Goal: Transaction & Acquisition: Book appointment/travel/reservation

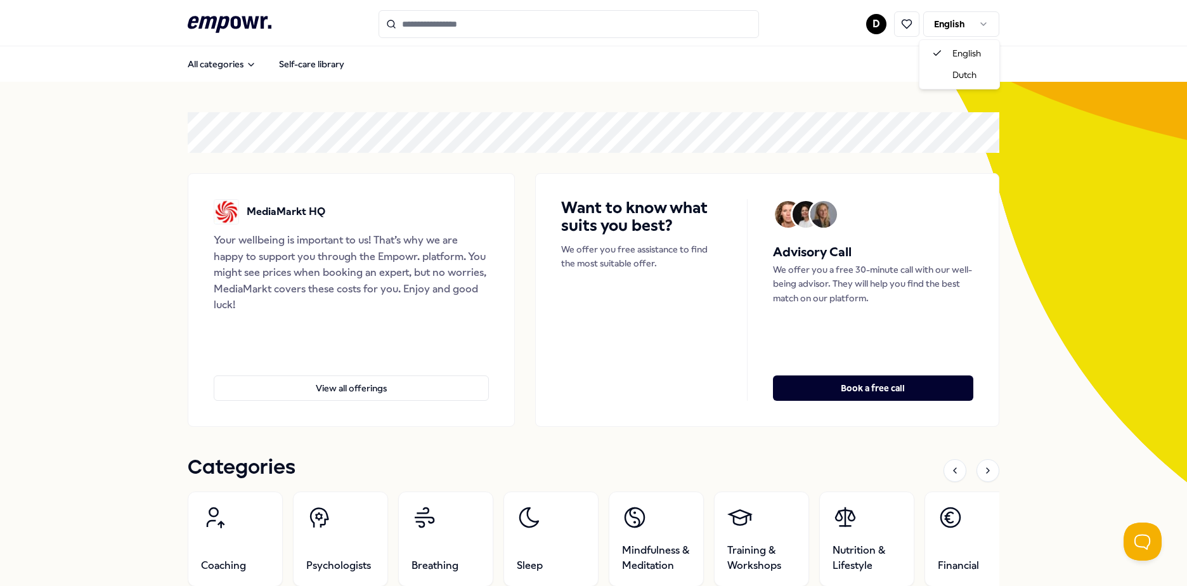
click at [975, 27] on html ".empowr-logo_svg__cls-1{fill:#03032f} D English All categories Self-care librar…" at bounding box center [593, 293] width 1187 height 586
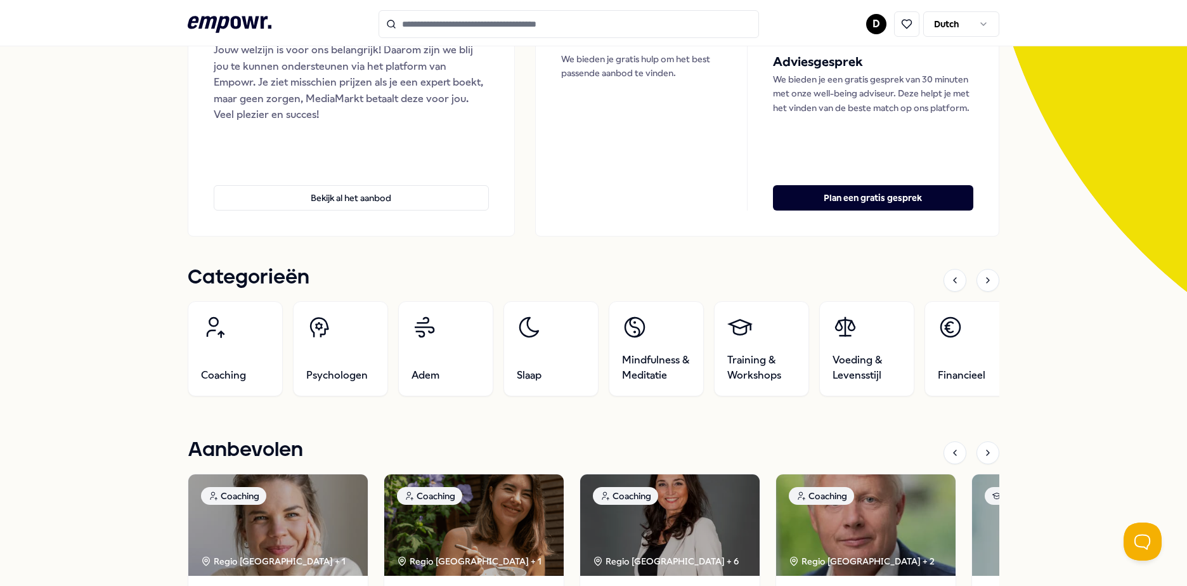
scroll to position [254, 0]
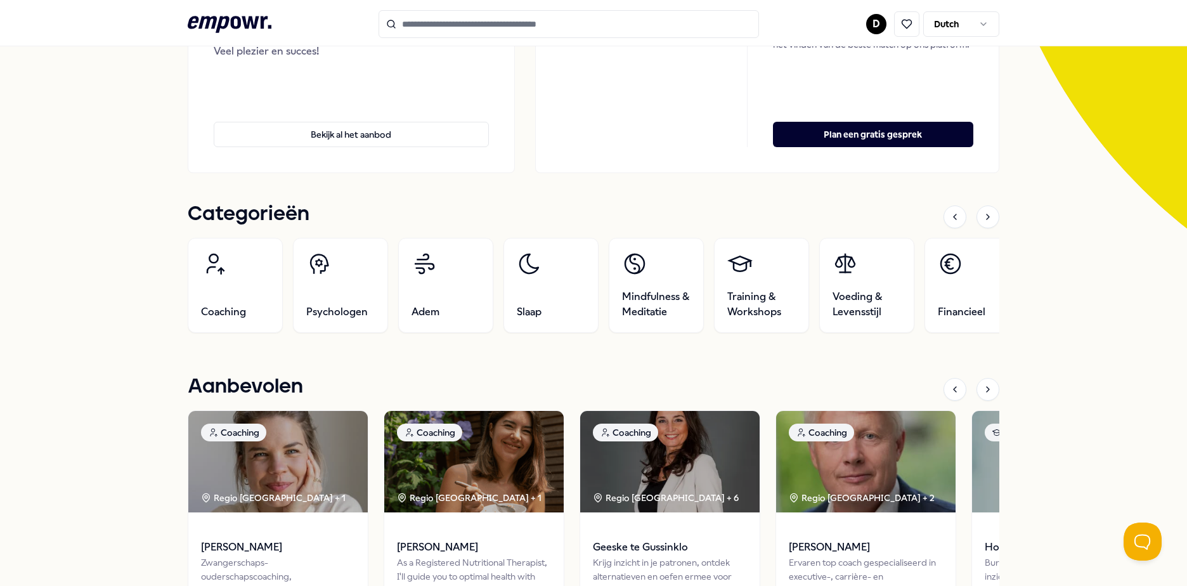
click at [910, 363] on div "Categorieën Coaching Psychologen Adem Slaap Mindfulness & Meditatie Training & …" at bounding box center [593, 444] width 811 height 483
click at [993, 220] on div at bounding box center [987, 216] width 23 height 23
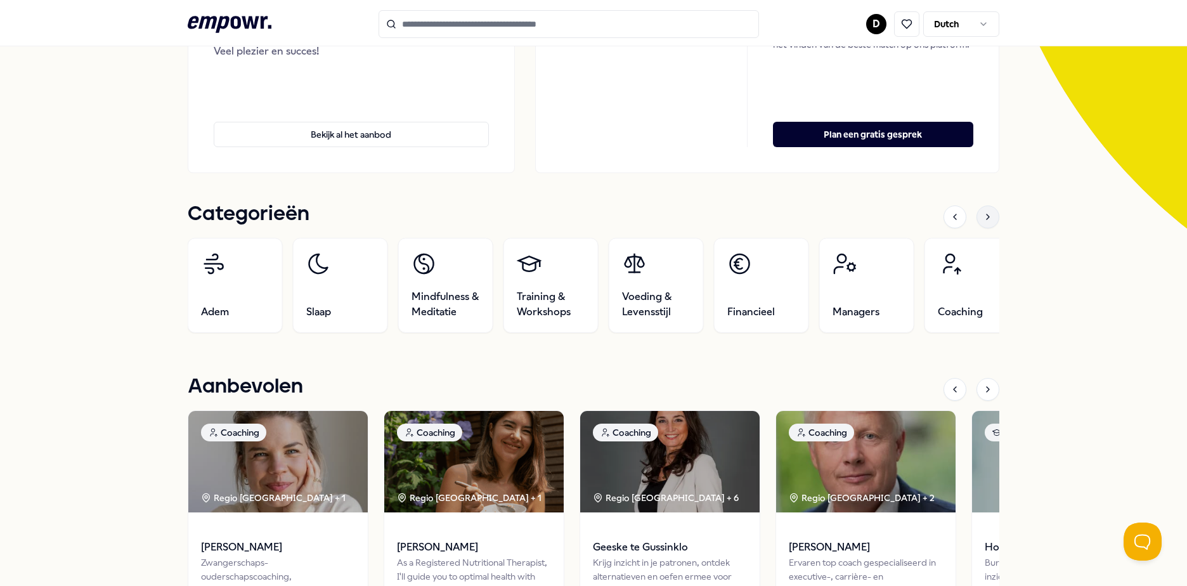
click at [993, 220] on div at bounding box center [987, 216] width 23 height 23
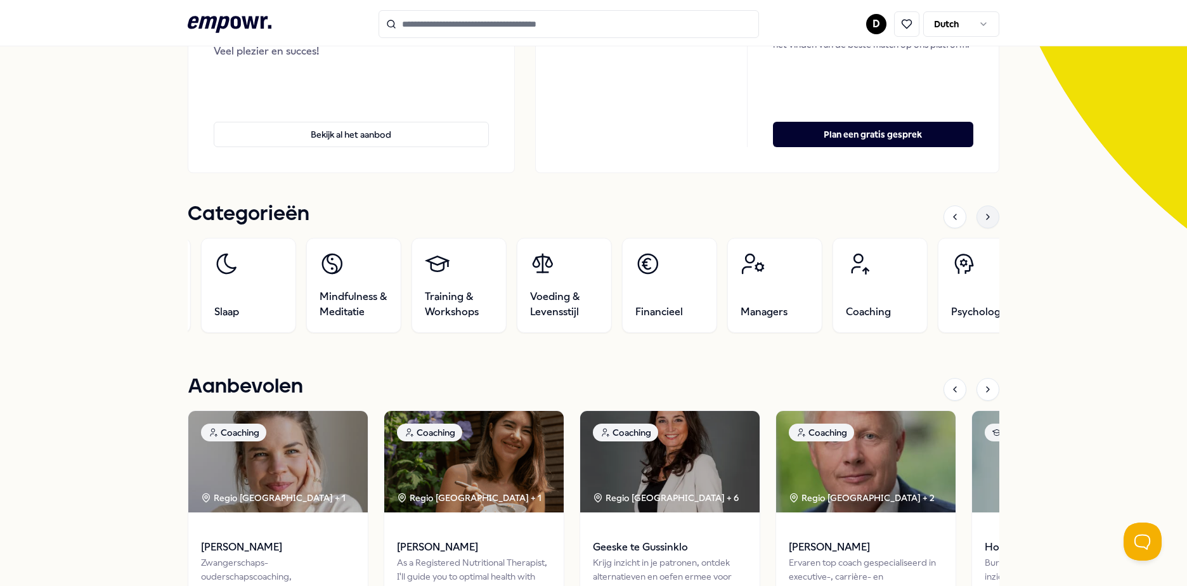
click at [993, 220] on div at bounding box center [987, 216] width 23 height 23
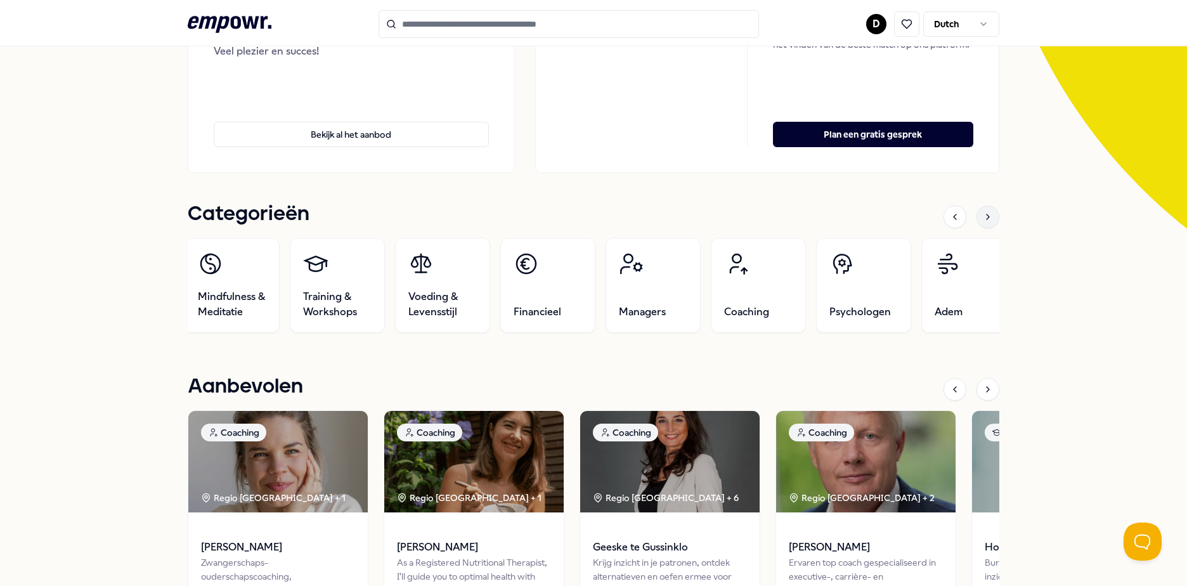
click at [993, 220] on div at bounding box center [987, 216] width 23 height 23
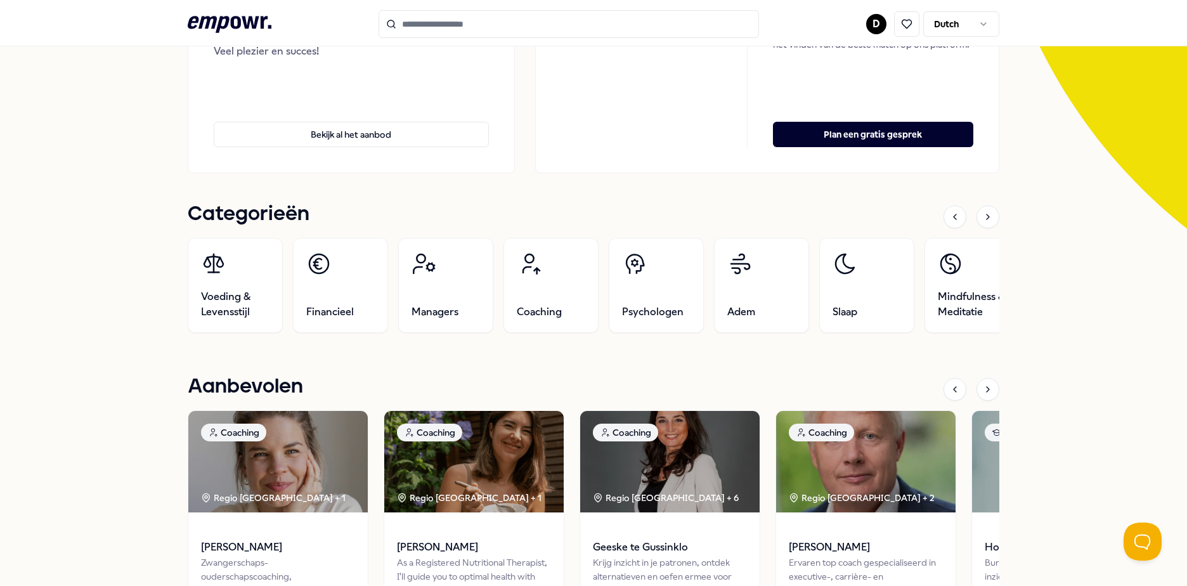
drag, startPoint x: 993, startPoint y: 220, endPoint x: 1033, endPoint y: 303, distance: 92.2
click at [1033, 303] on div "MediaMarkt HQ Jouw welzijn is voor ons belangrijk! Daarom zijn we blij jou te k…" at bounding box center [593, 589] width 1187 height 1523
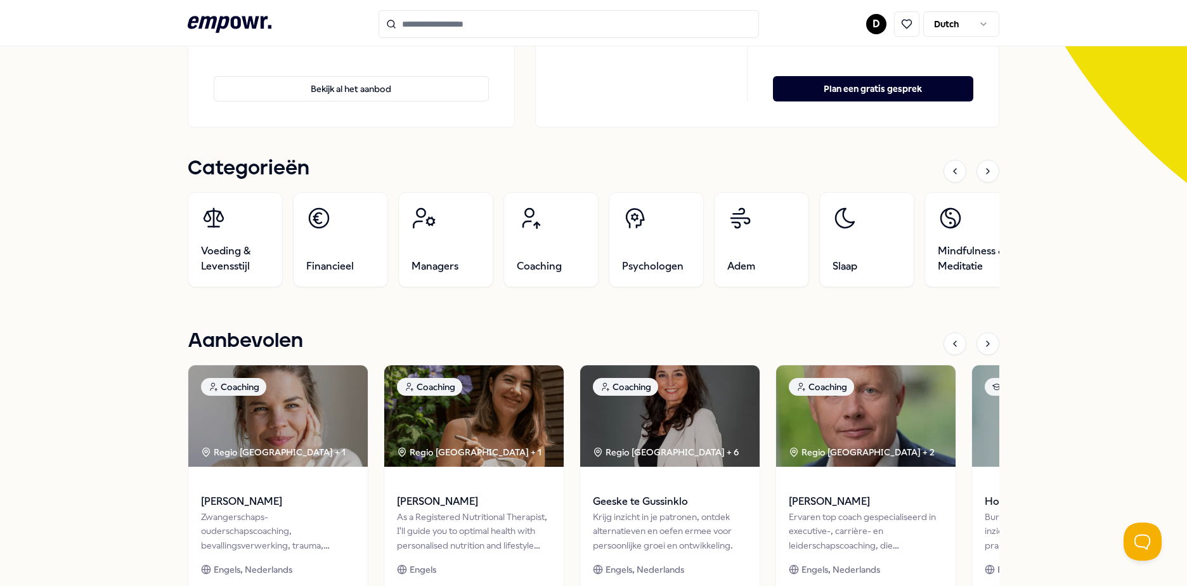
scroll to position [317, 0]
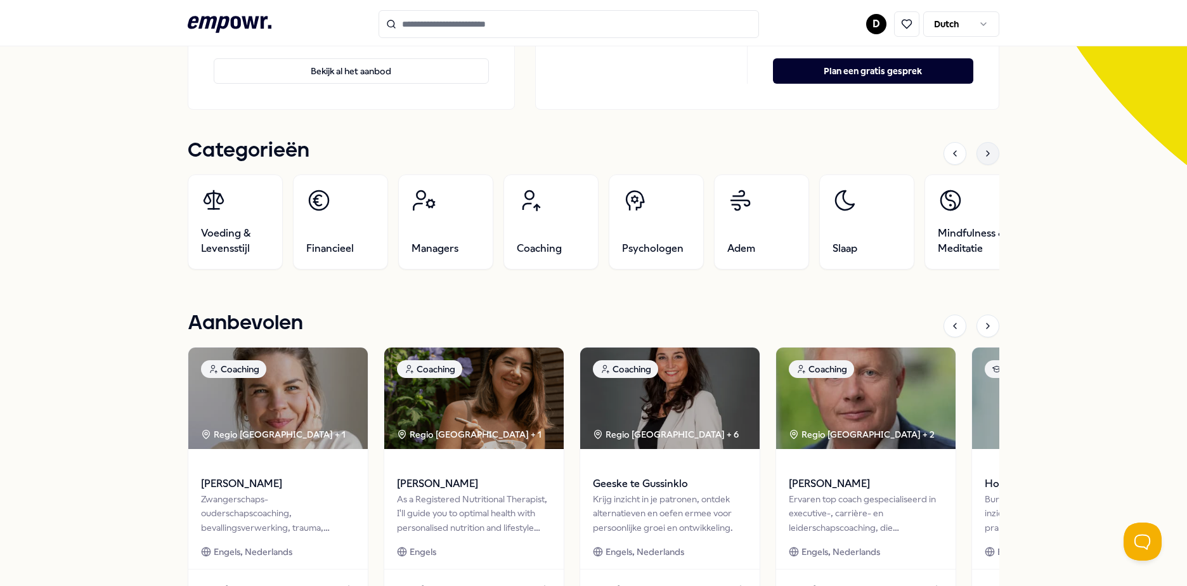
click at [985, 164] on div at bounding box center [987, 153] width 23 height 23
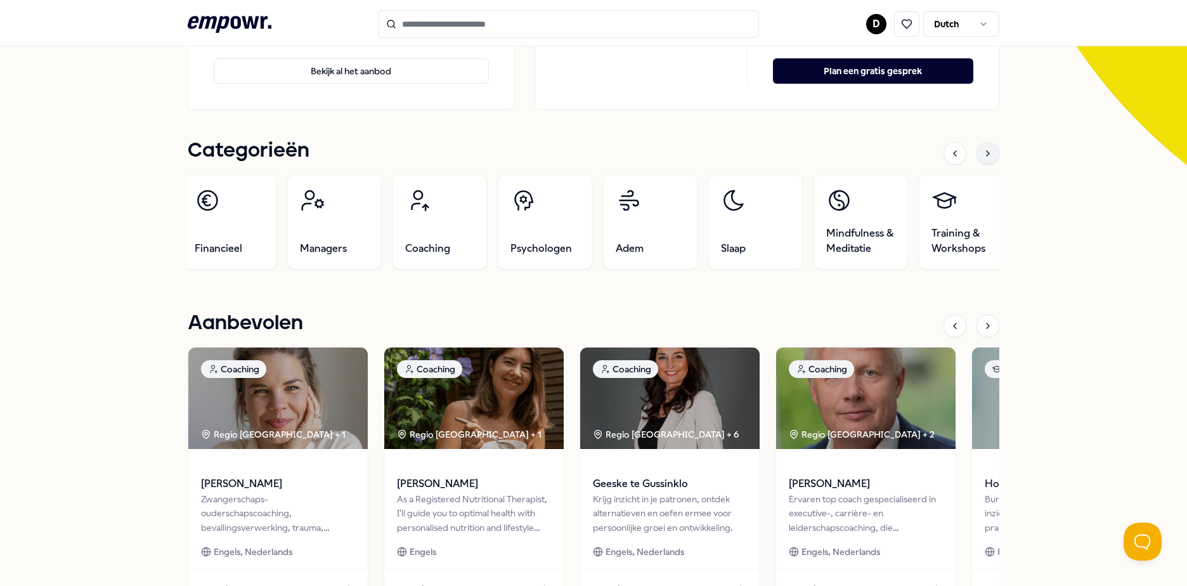
click at [985, 164] on div at bounding box center [987, 153] width 23 height 23
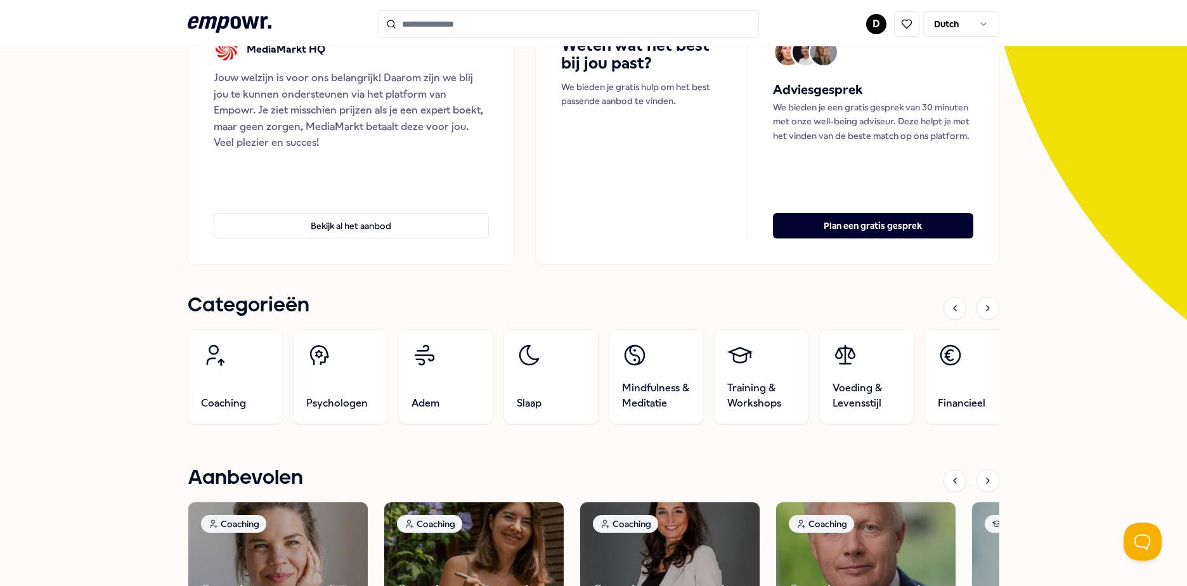
scroll to position [4, 0]
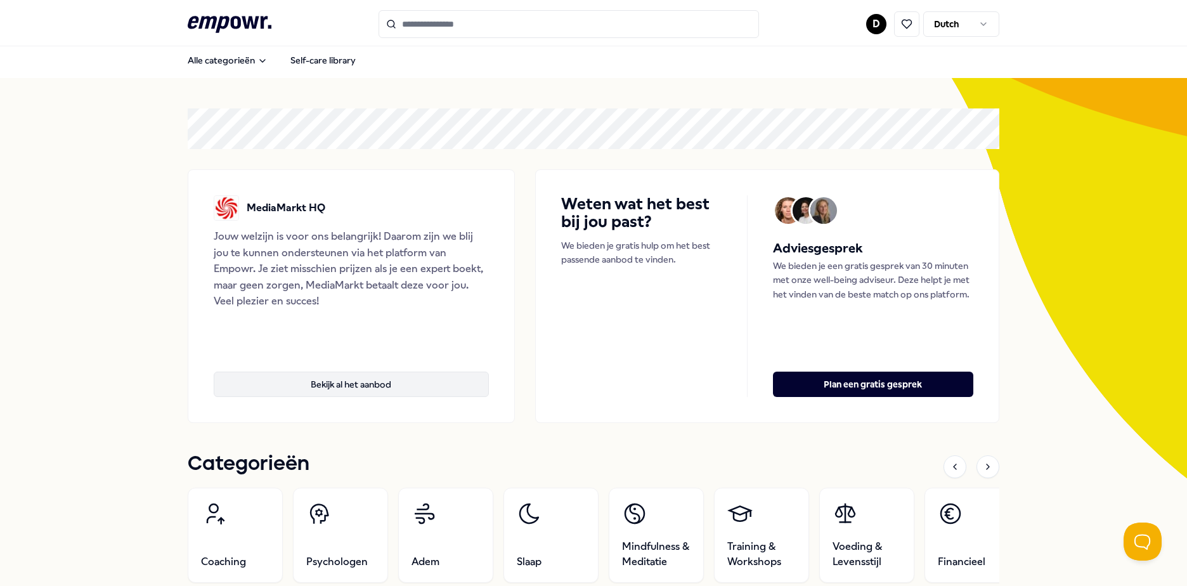
click at [371, 379] on button "Bekijk al het aanbod" at bounding box center [351, 383] width 275 height 25
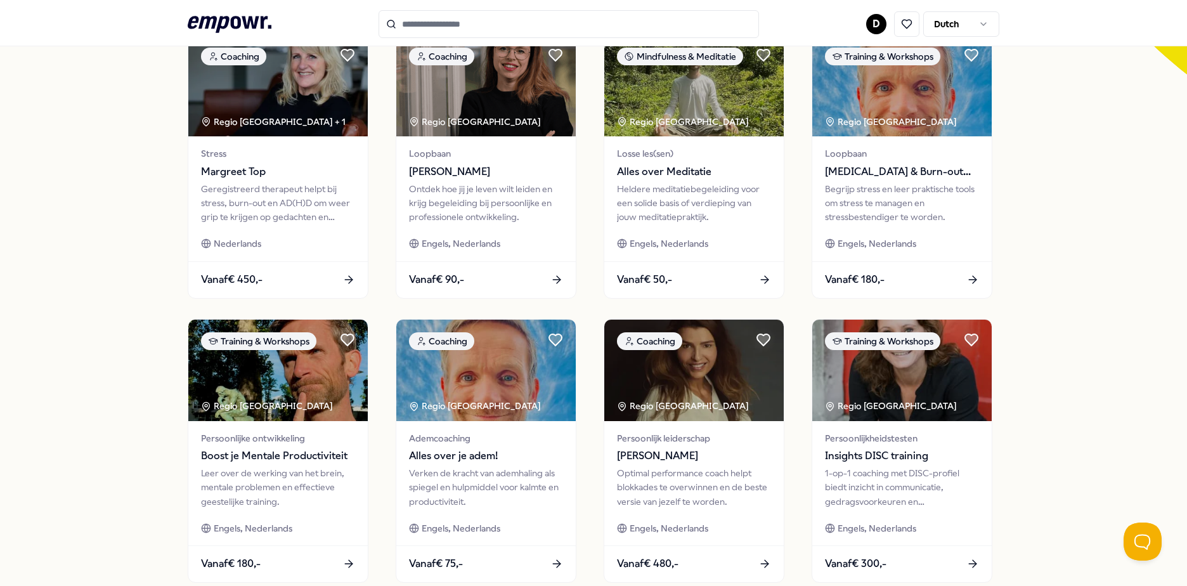
scroll to position [511, 0]
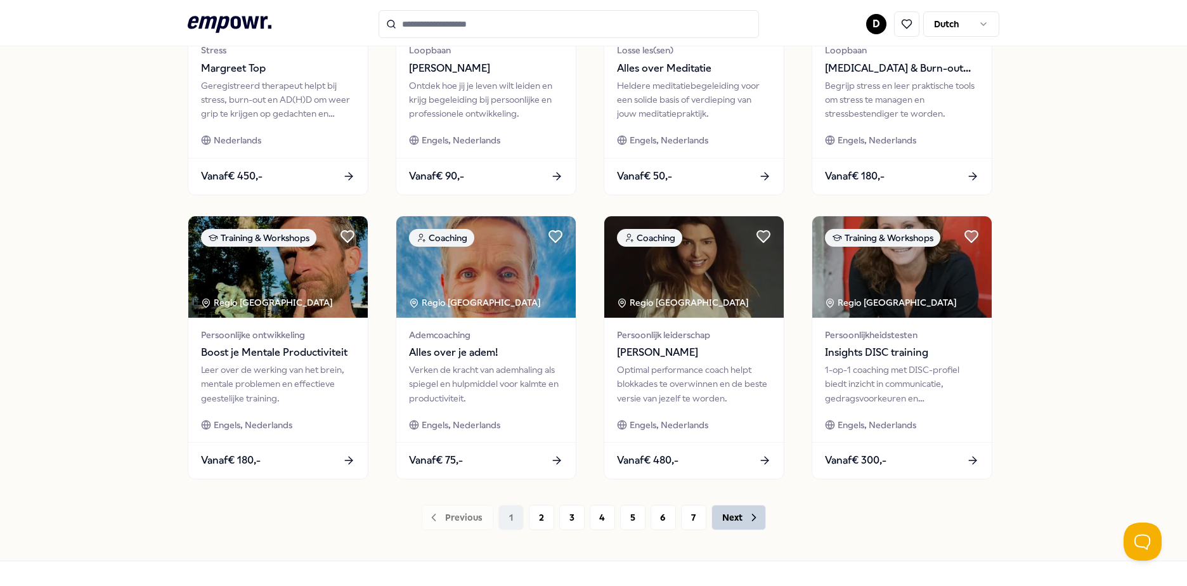
click at [722, 518] on button "Next" at bounding box center [738, 517] width 55 height 25
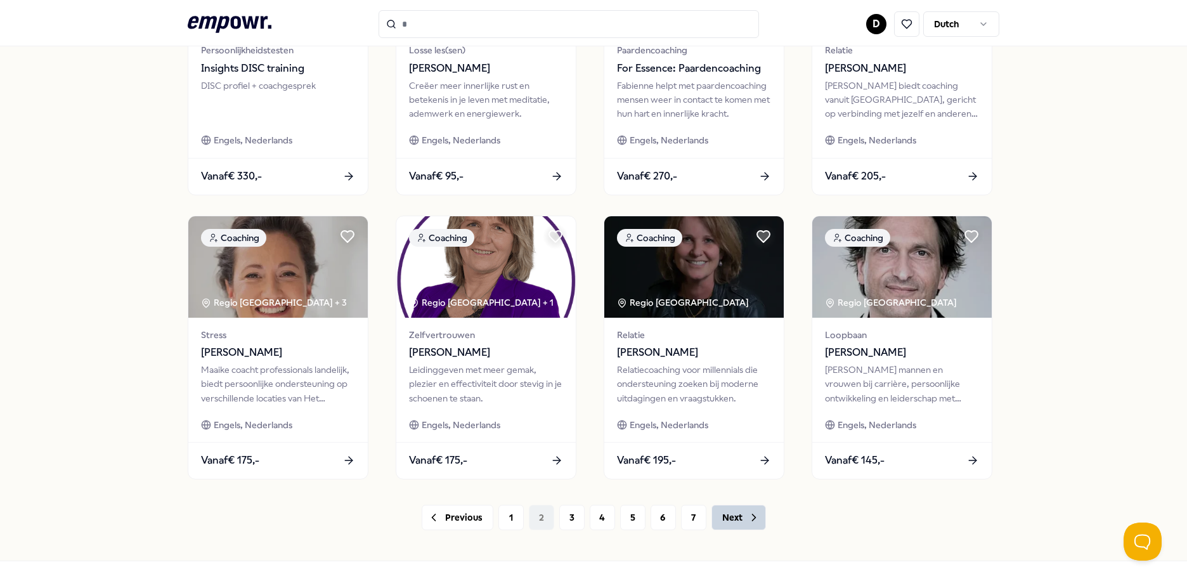
click at [725, 517] on button "Next" at bounding box center [738, 517] width 55 height 25
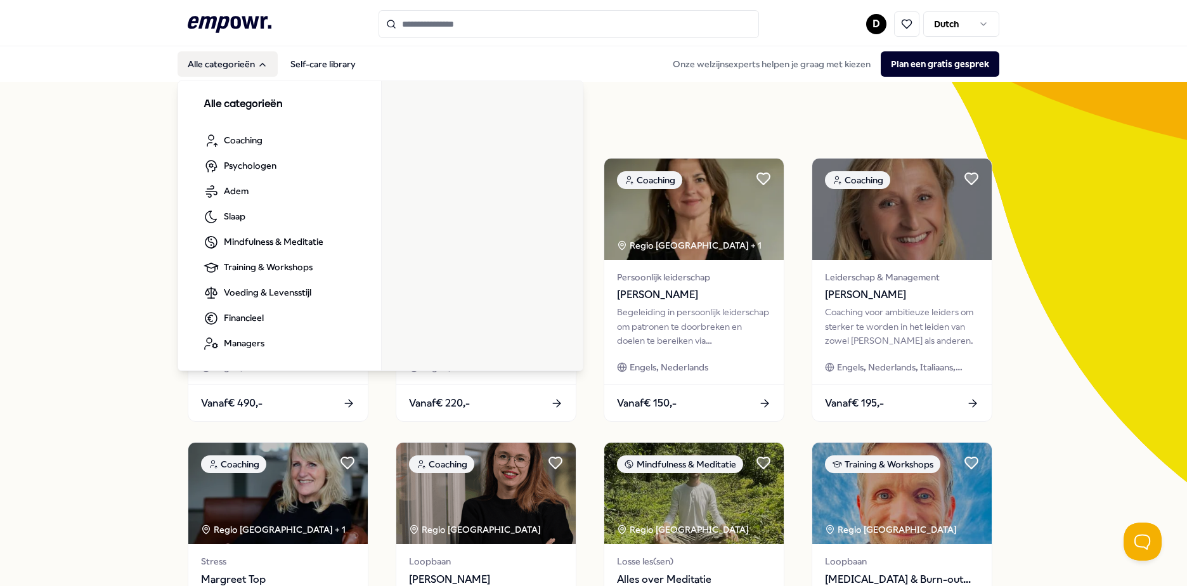
click at [245, 34] on icon ".empowr-logo_svg__cls-1{fill:#03032f}" at bounding box center [230, 24] width 84 height 23
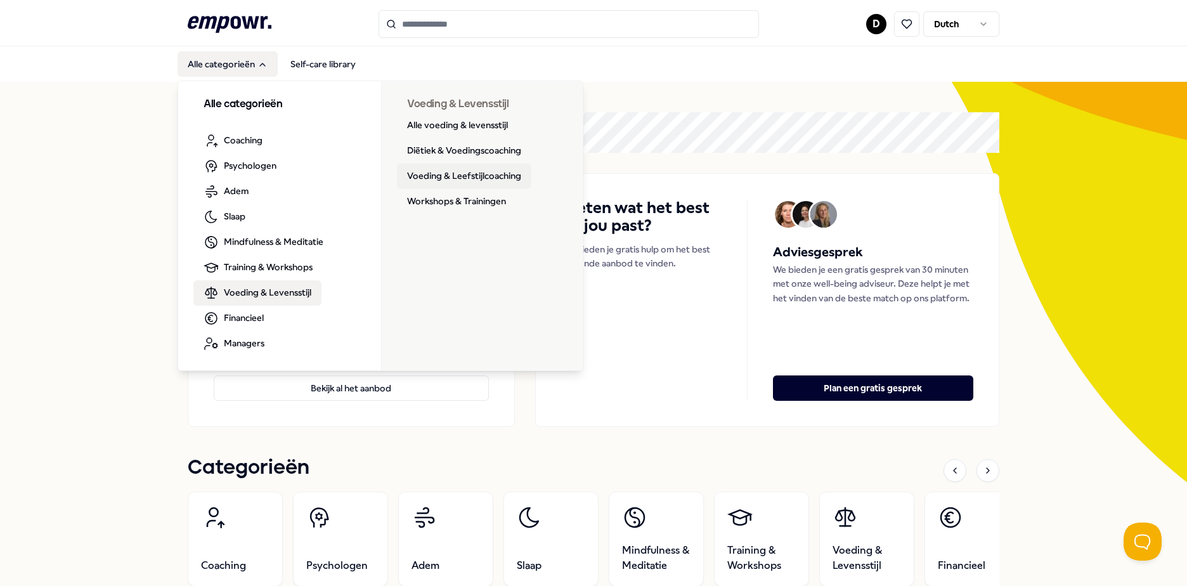
click at [440, 184] on link "Voeding & Leefstijlcoaching" at bounding box center [464, 176] width 134 height 25
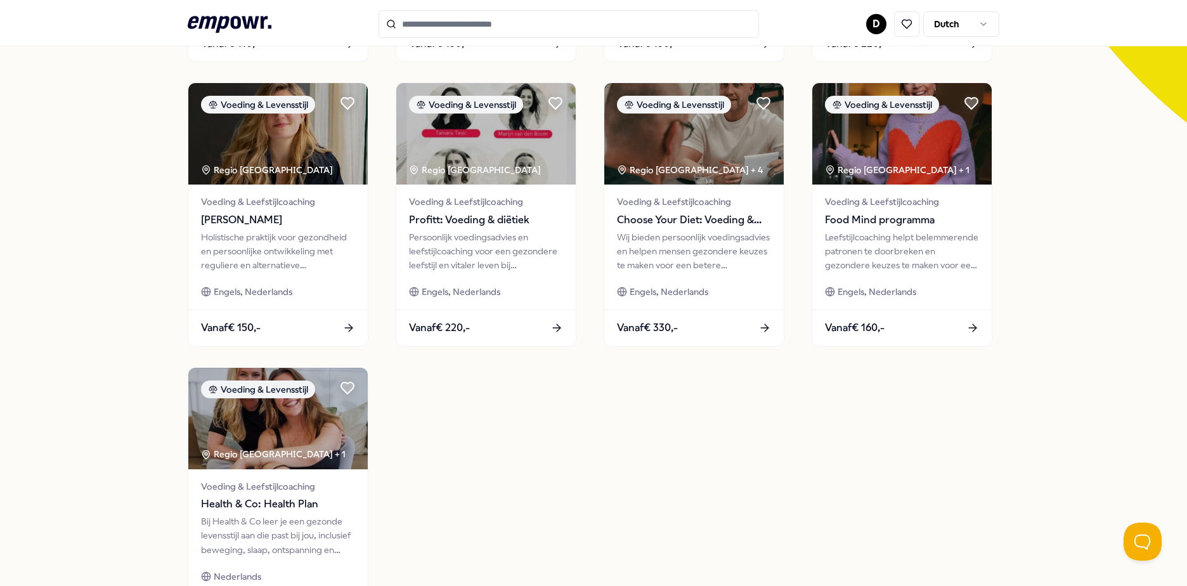
scroll to position [380, 0]
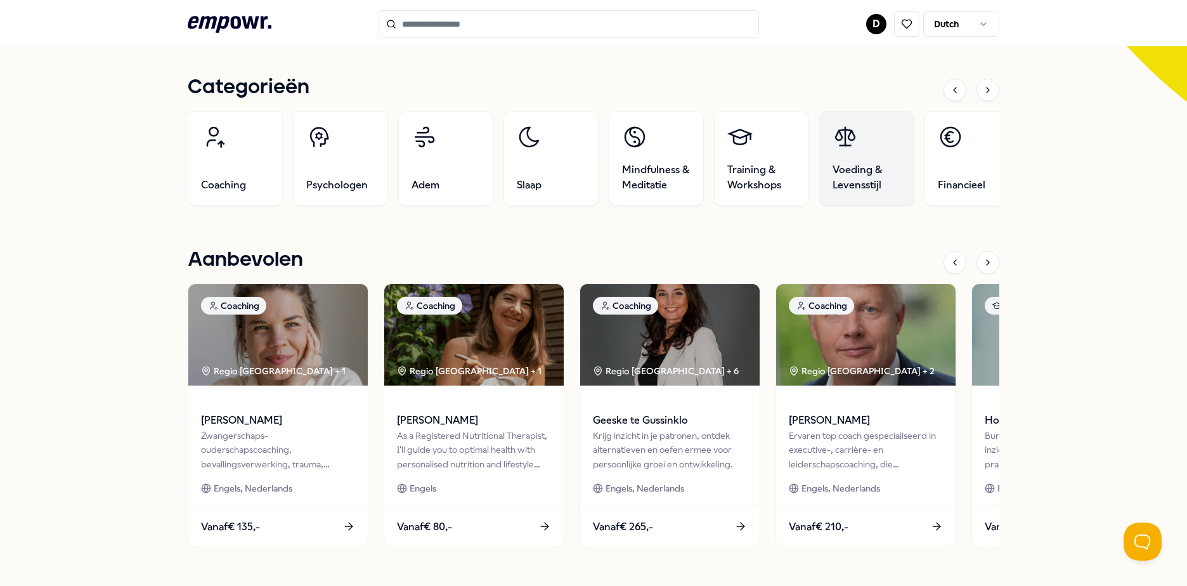
click at [853, 170] on span "Voeding & Levensstijl" at bounding box center [866, 177] width 68 height 30
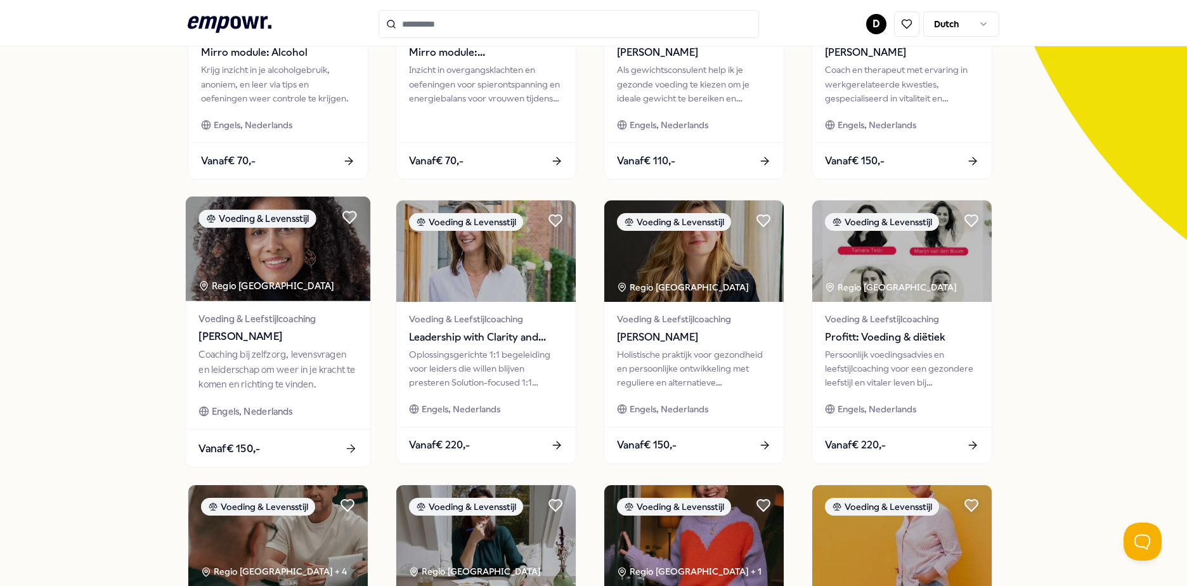
scroll to position [272, 0]
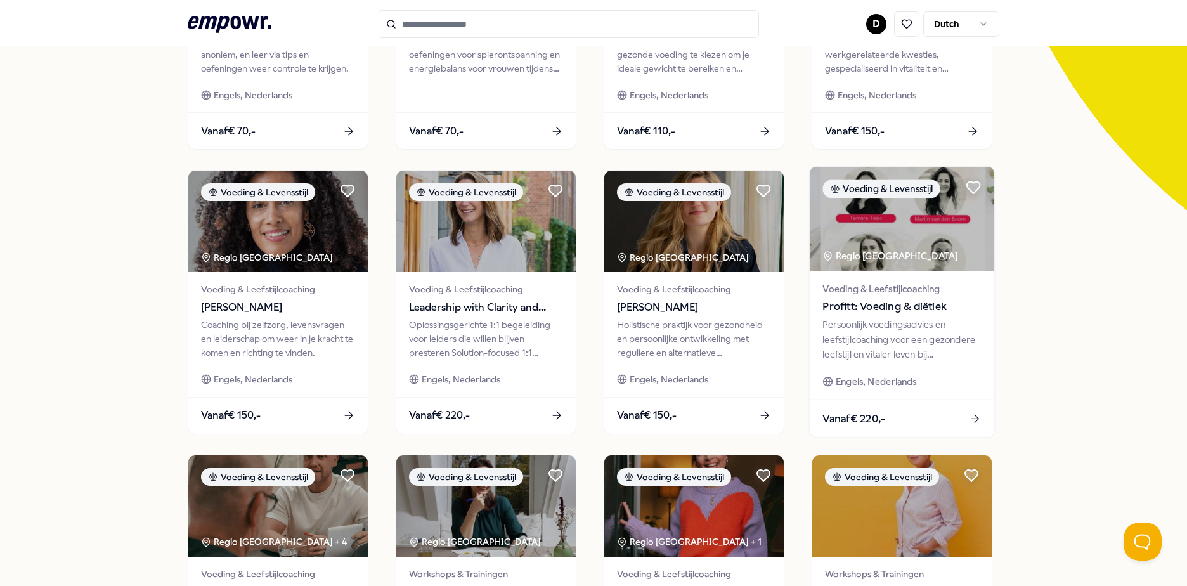
click at [933, 375] on div "Engels, Nederlands" at bounding box center [901, 382] width 158 height 15
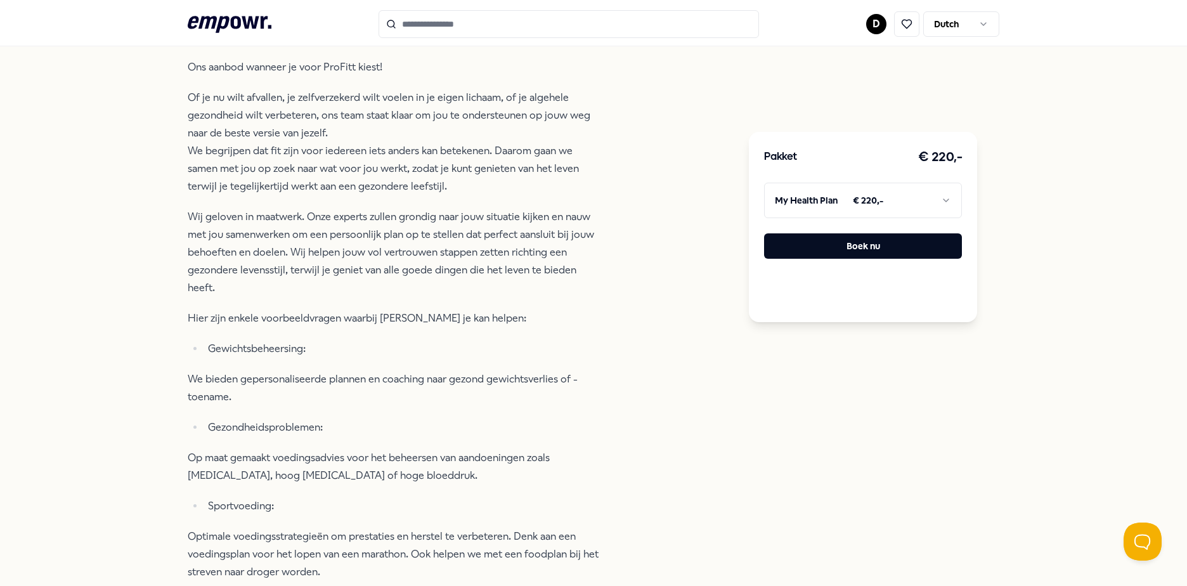
scroll to position [444, 0]
click at [893, 193] on html ".empowr-logo_svg__cls-1{fill:#03032f} D Dutch Alle categorieën Self-care librar…" at bounding box center [593, 293] width 1187 height 586
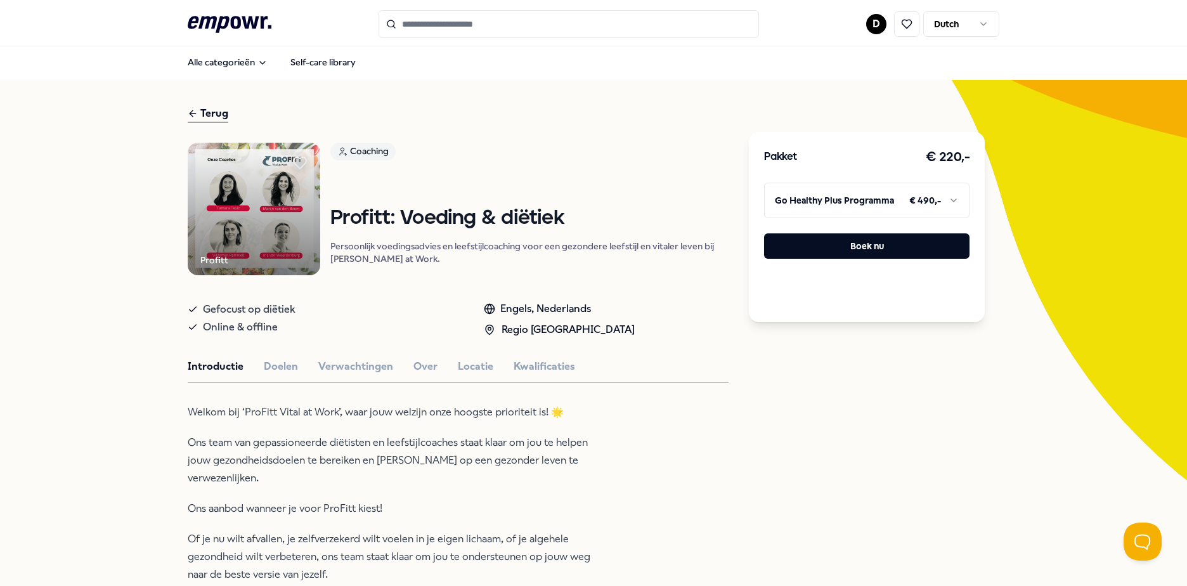
scroll to position [0, 0]
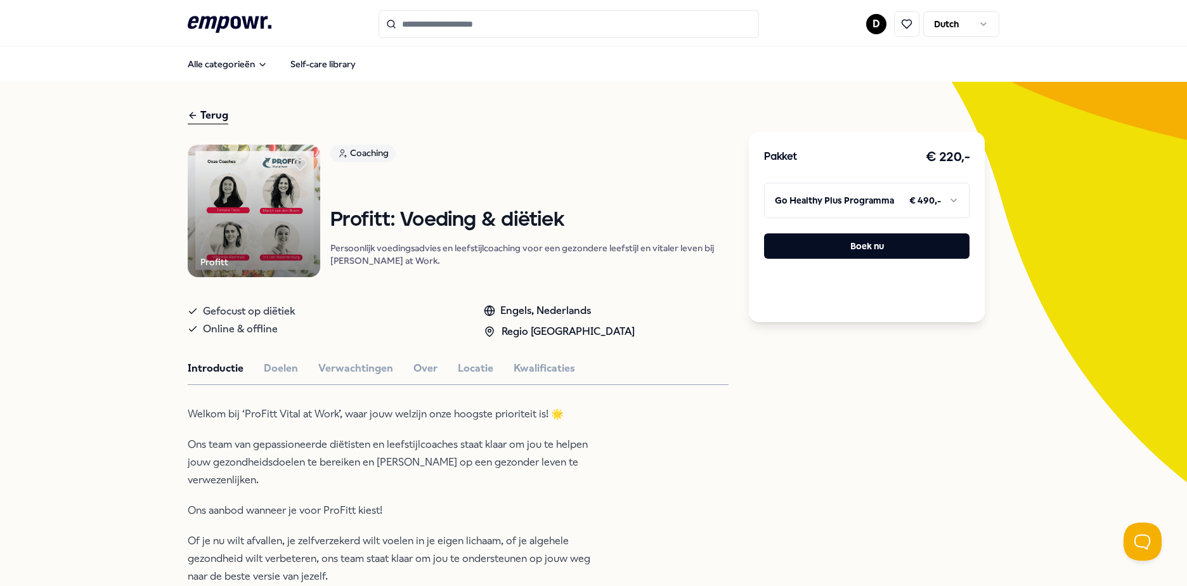
click at [268, 373] on button "Doelen" at bounding box center [281, 368] width 34 height 16
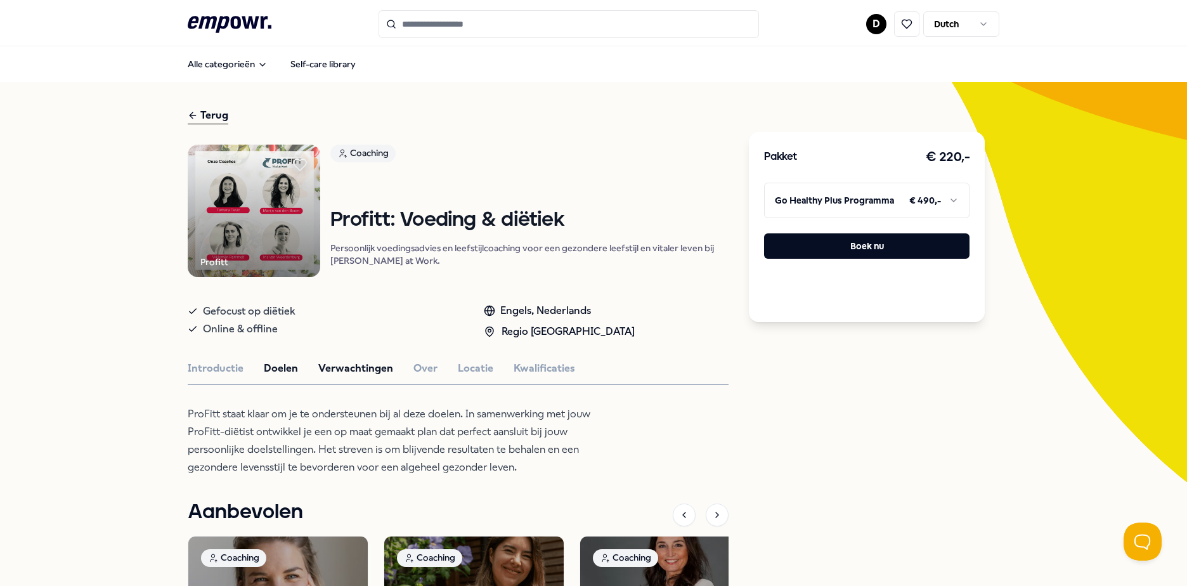
click at [347, 376] on button "Verwachtingen" at bounding box center [355, 368] width 75 height 16
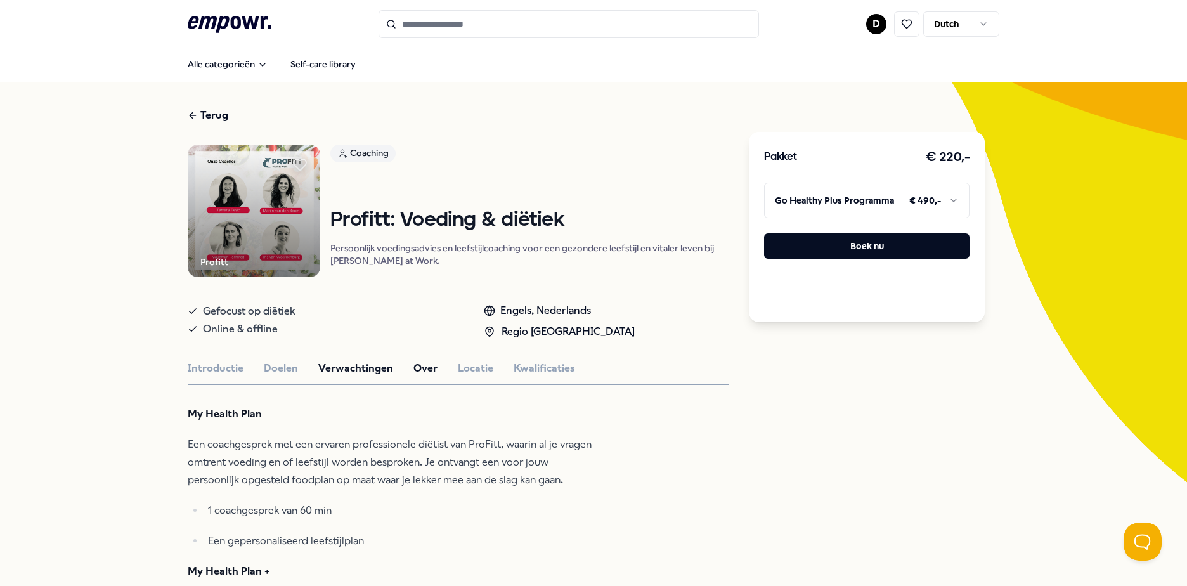
click at [413, 373] on button "Over" at bounding box center [425, 368] width 24 height 16
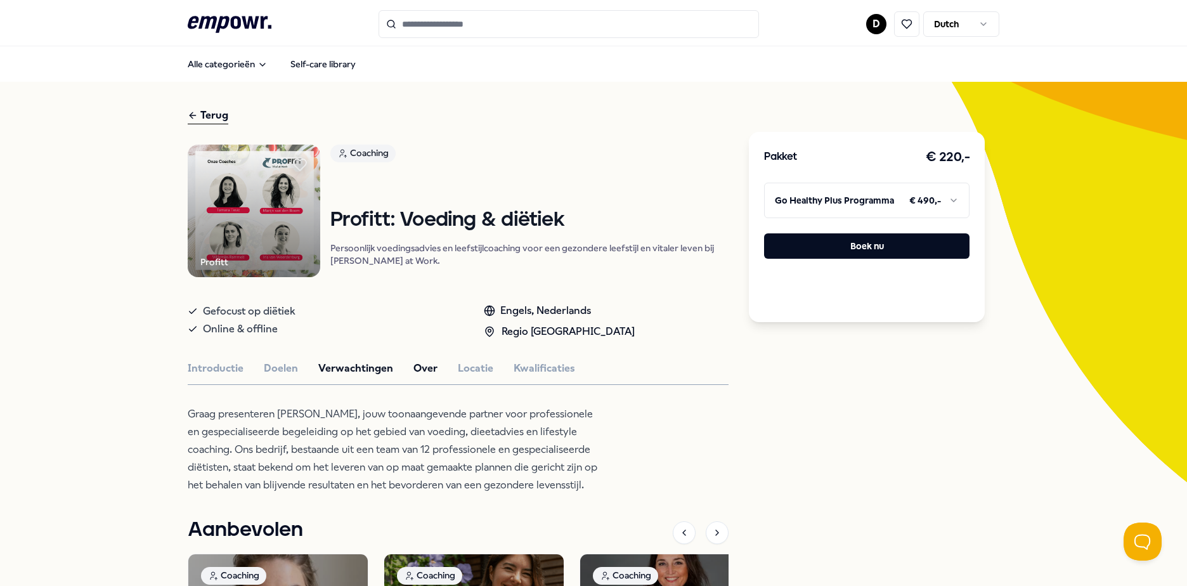
click at [372, 372] on button "Verwachtingen" at bounding box center [355, 368] width 75 height 16
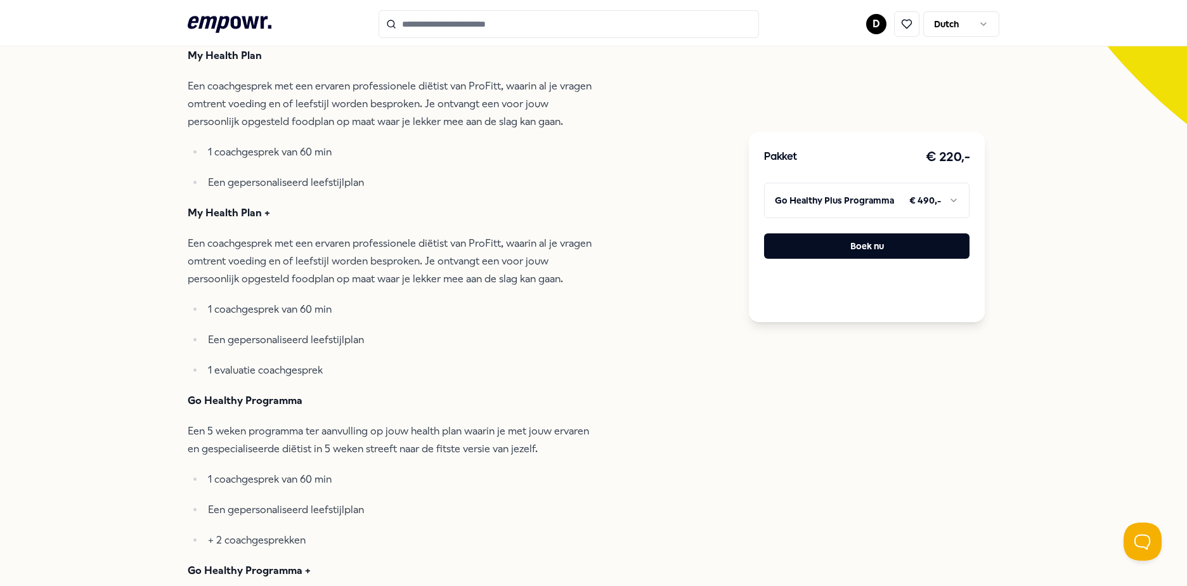
scroll to position [380, 0]
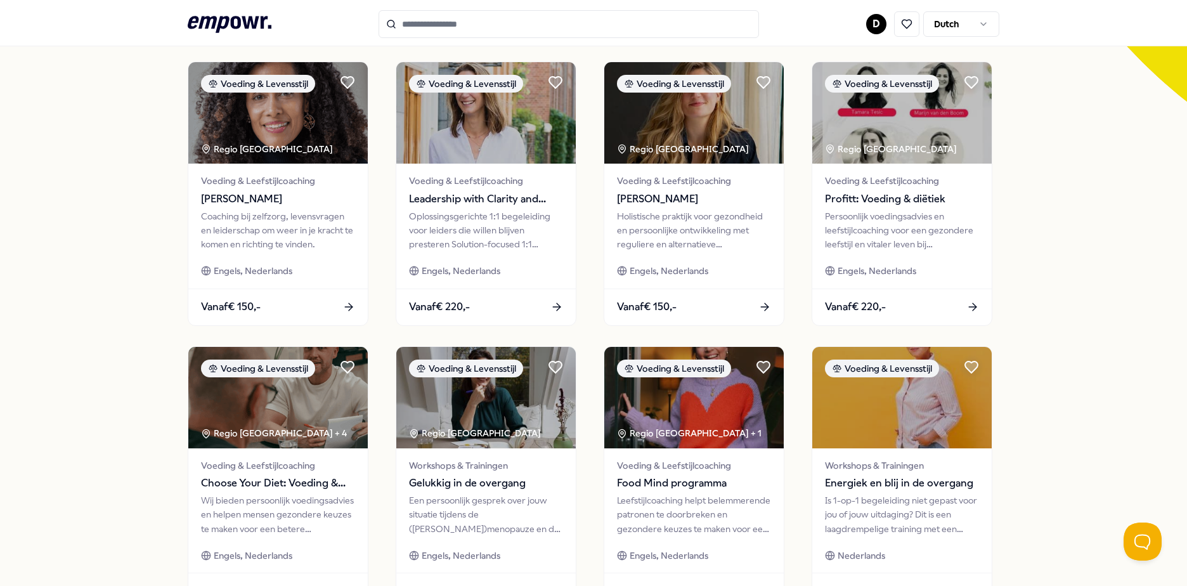
scroll to position [317, 0]
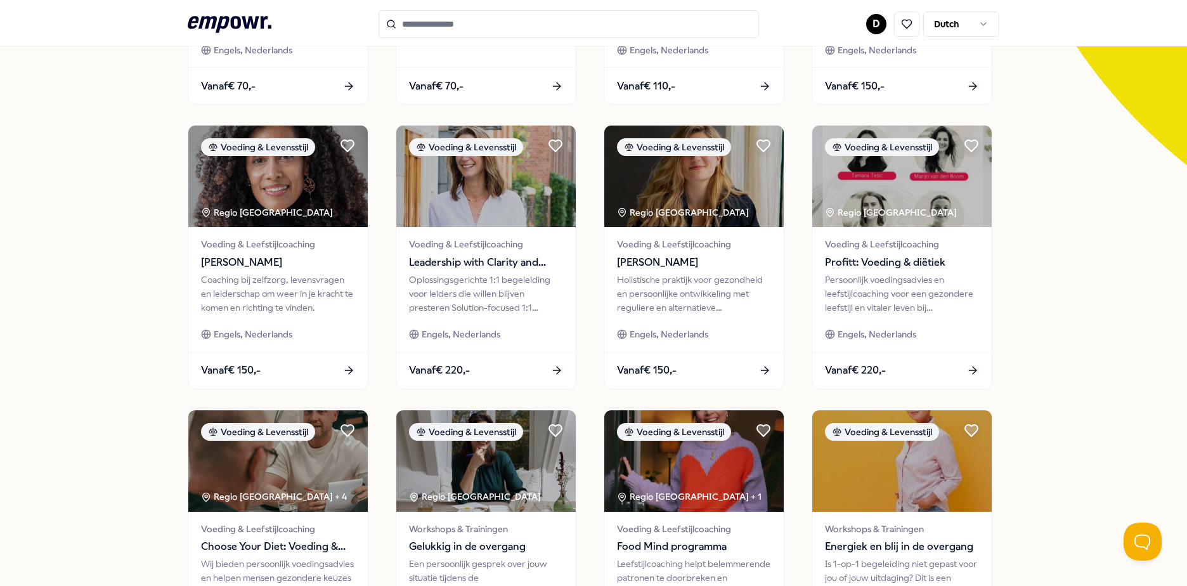
click at [1088, 280] on div "17 Resultaten Filters Resetten Voeding & Levensstijl Prijs Locatie Taal Type Fi…" at bounding box center [593, 260] width 1187 height 990
click at [1028, 426] on div "17 Resultaten Filters Resetten Voeding & Levensstijl Prijs Locatie Taal Type Fi…" at bounding box center [593, 260] width 1187 height 990
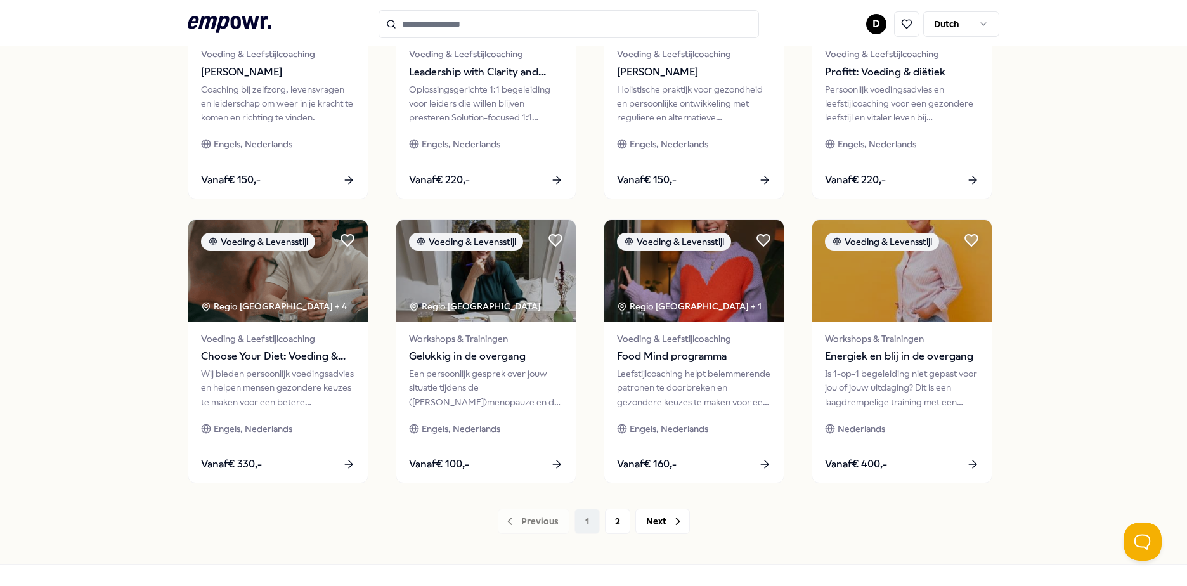
scroll to position [548, 0]
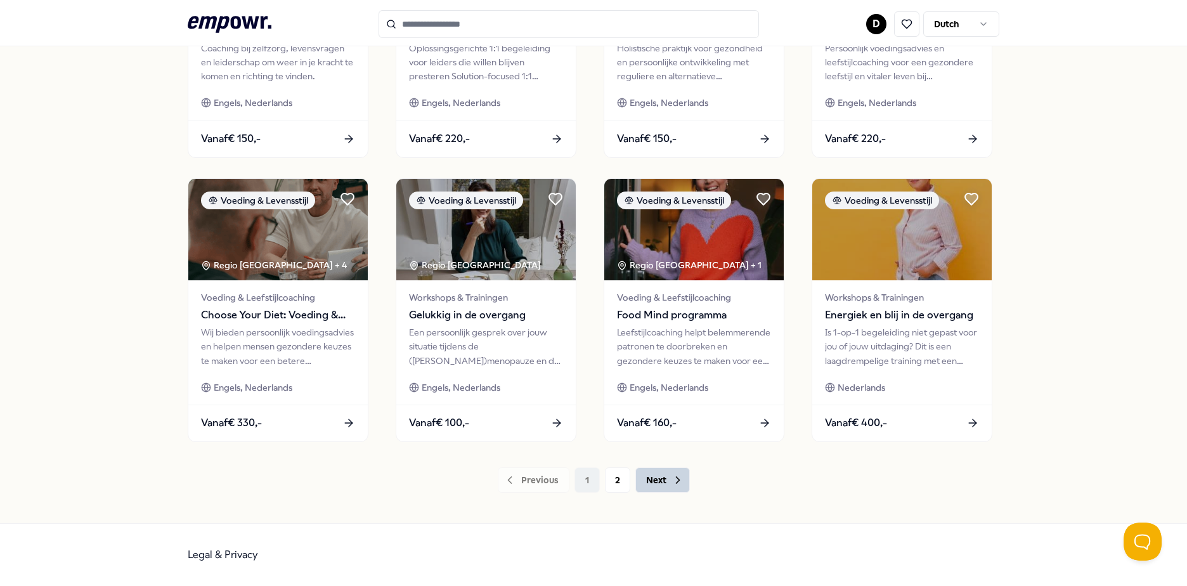
click at [673, 485] on icon at bounding box center [677, 480] width 13 height 13
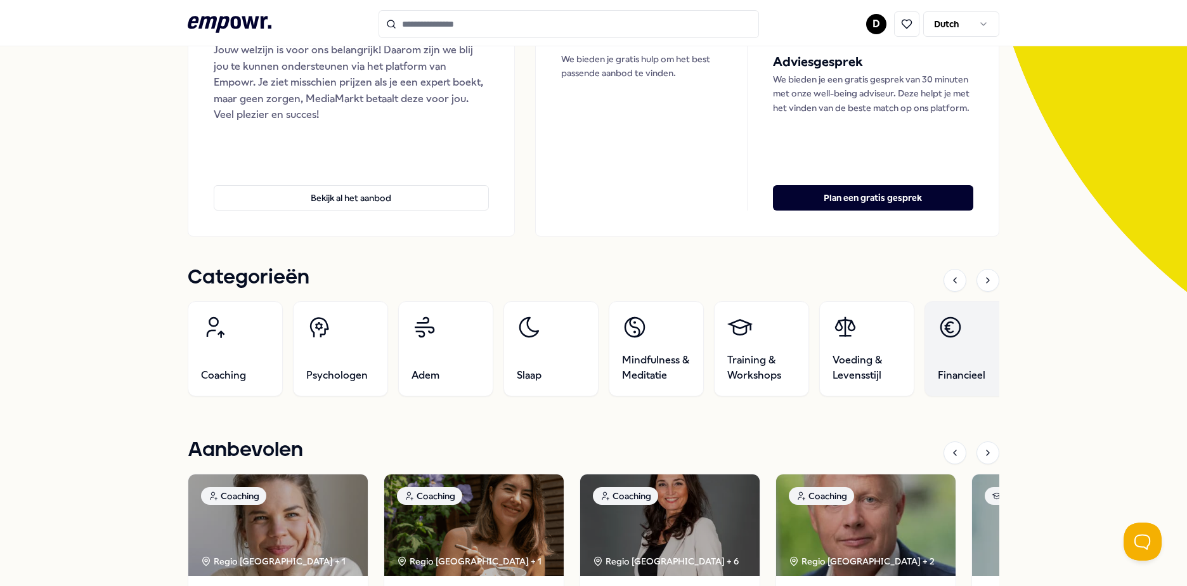
scroll to position [254, 0]
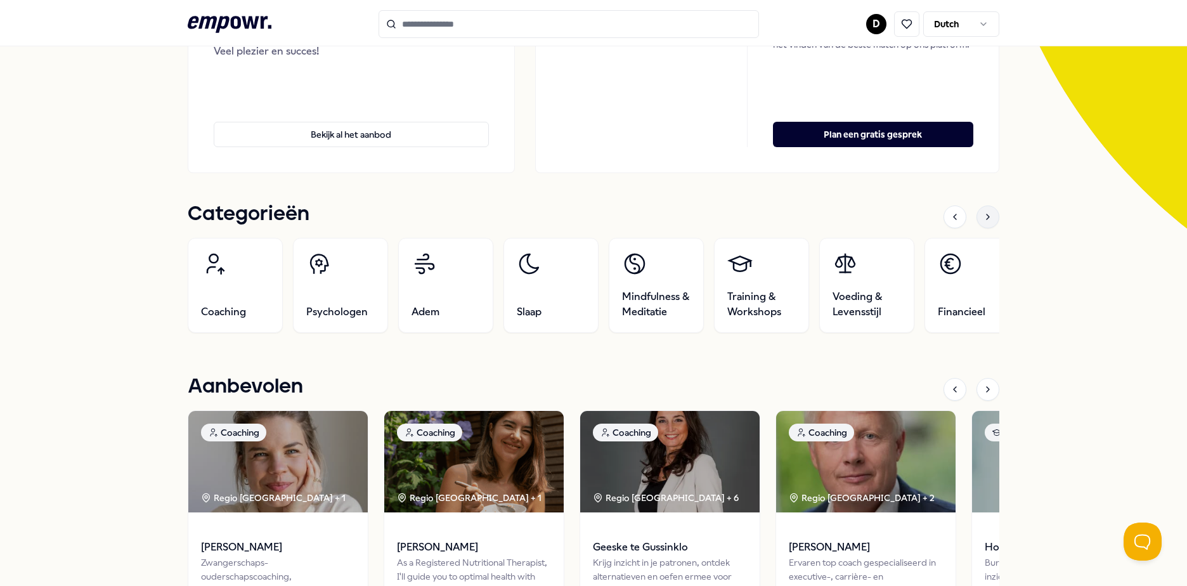
click at [986, 214] on icon at bounding box center [988, 217] width 10 height 10
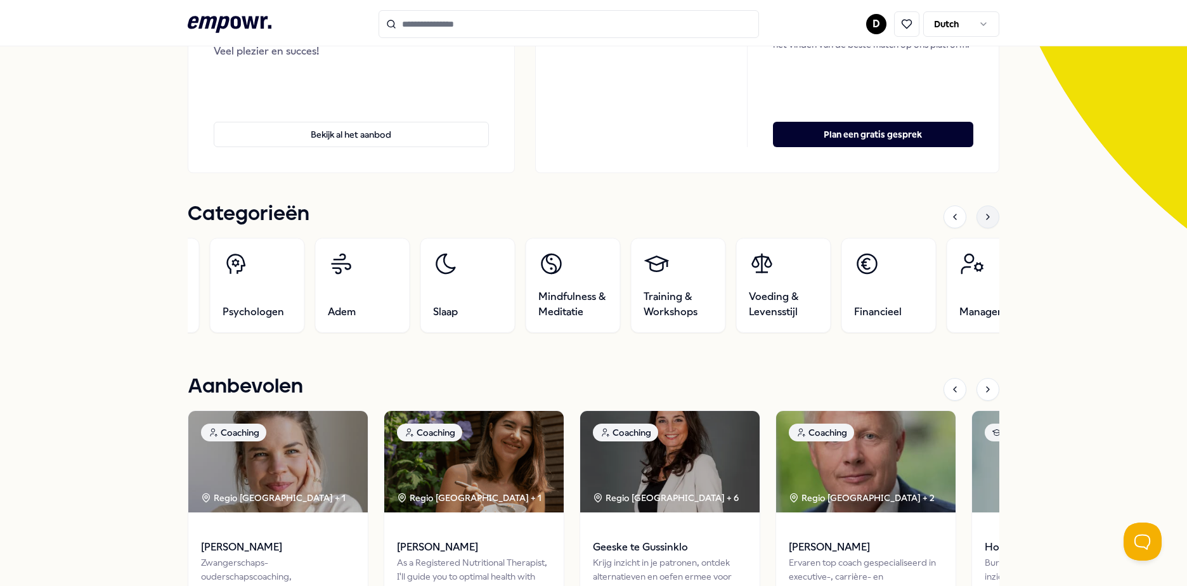
click at [986, 214] on icon at bounding box center [988, 217] width 10 height 10
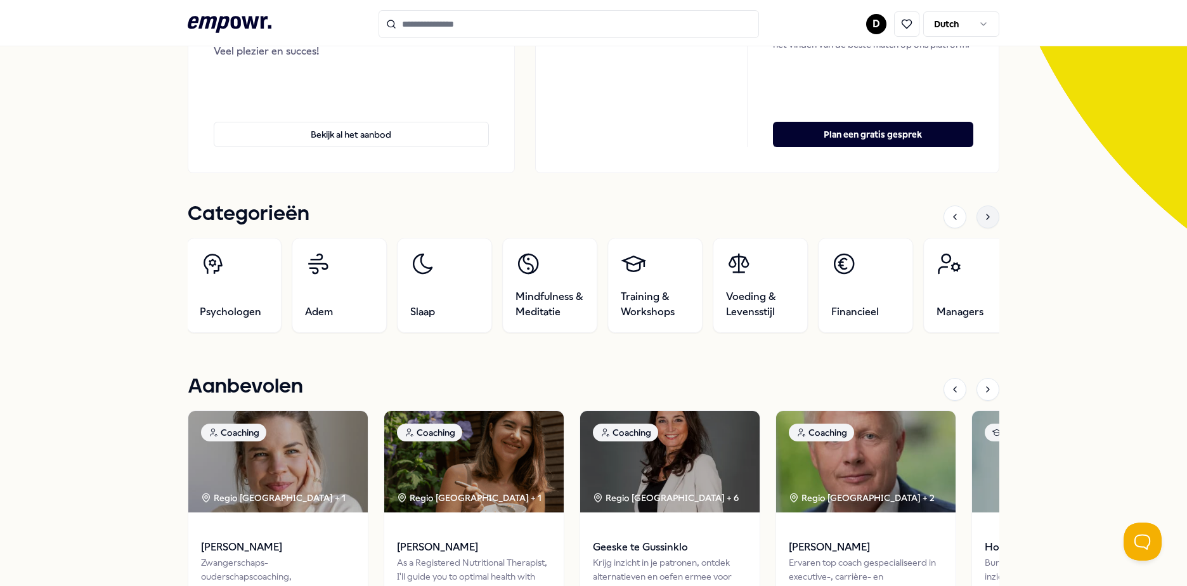
click at [986, 214] on icon at bounding box center [988, 217] width 10 height 10
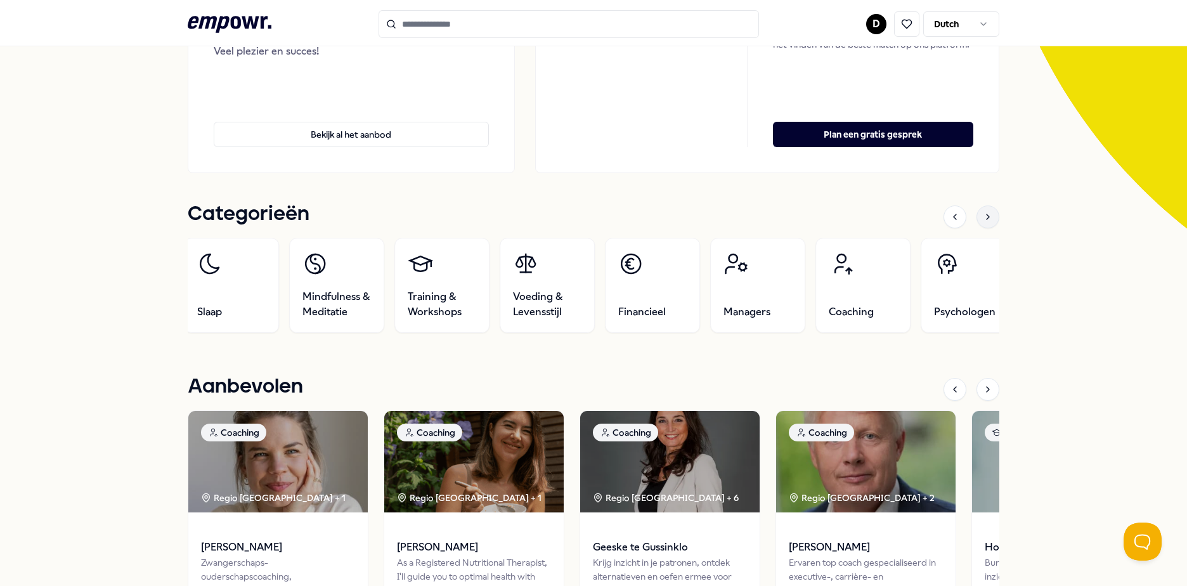
click at [986, 214] on icon at bounding box center [988, 217] width 10 height 10
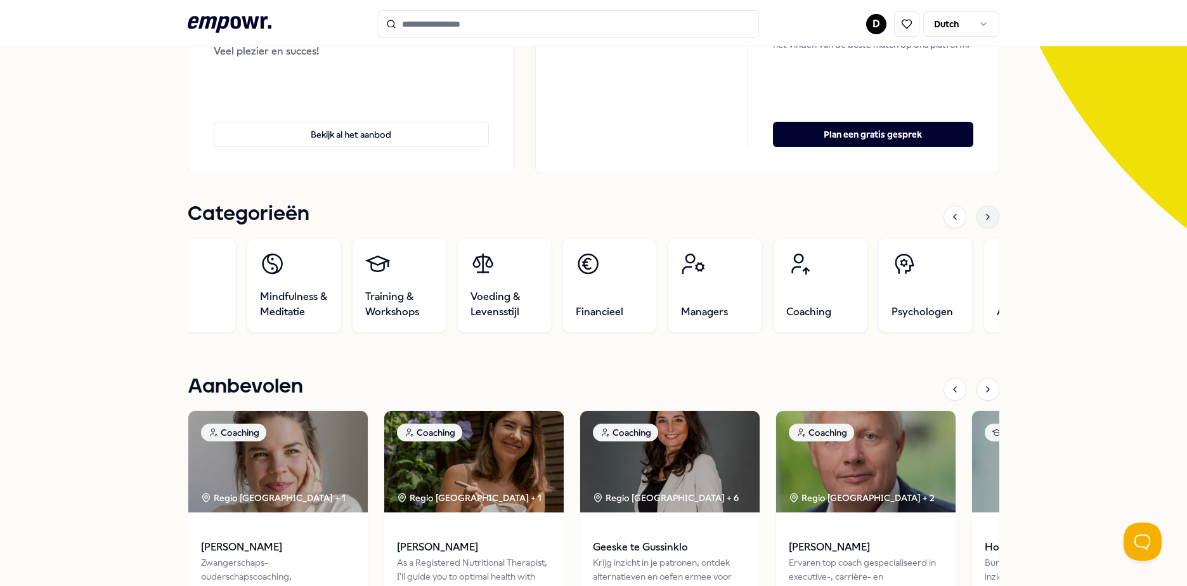
click at [986, 214] on icon at bounding box center [988, 217] width 10 height 10
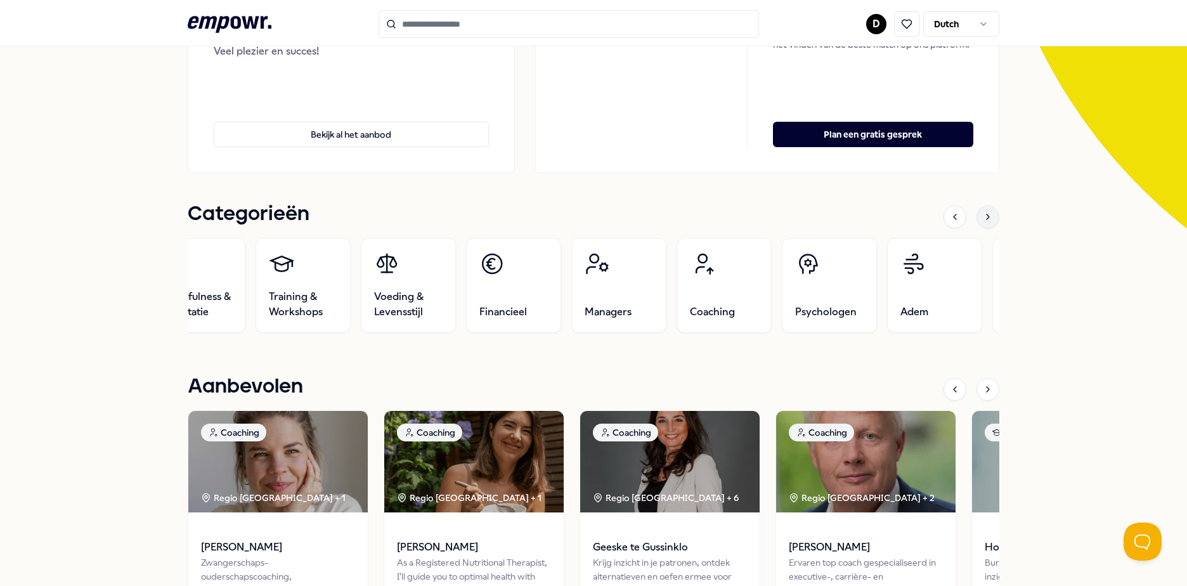
click at [986, 214] on icon at bounding box center [988, 217] width 10 height 10
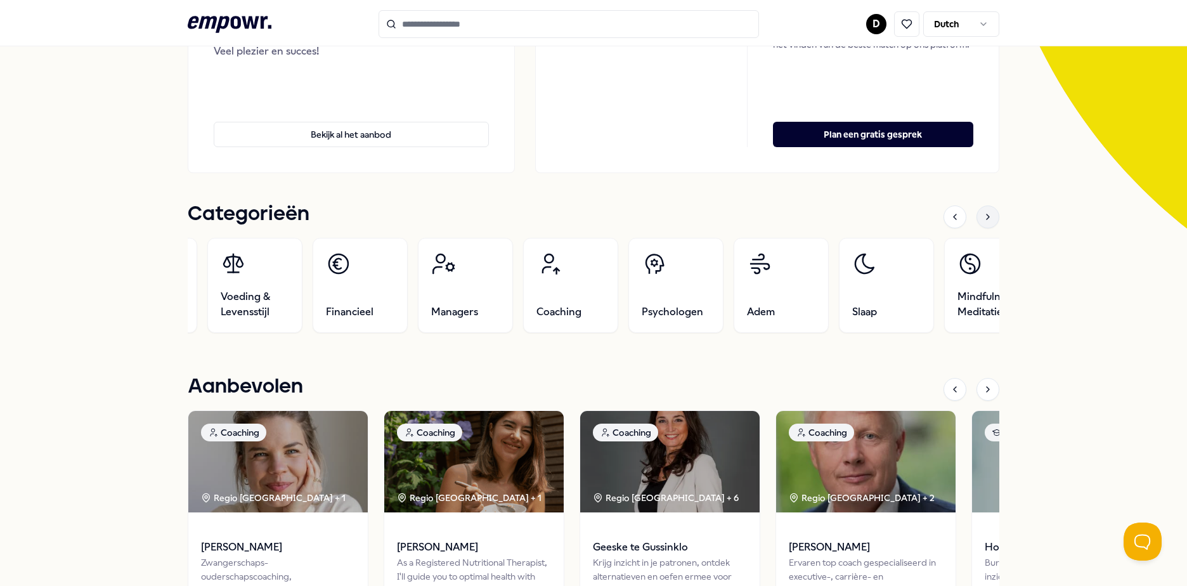
click at [986, 214] on icon at bounding box center [988, 217] width 10 height 10
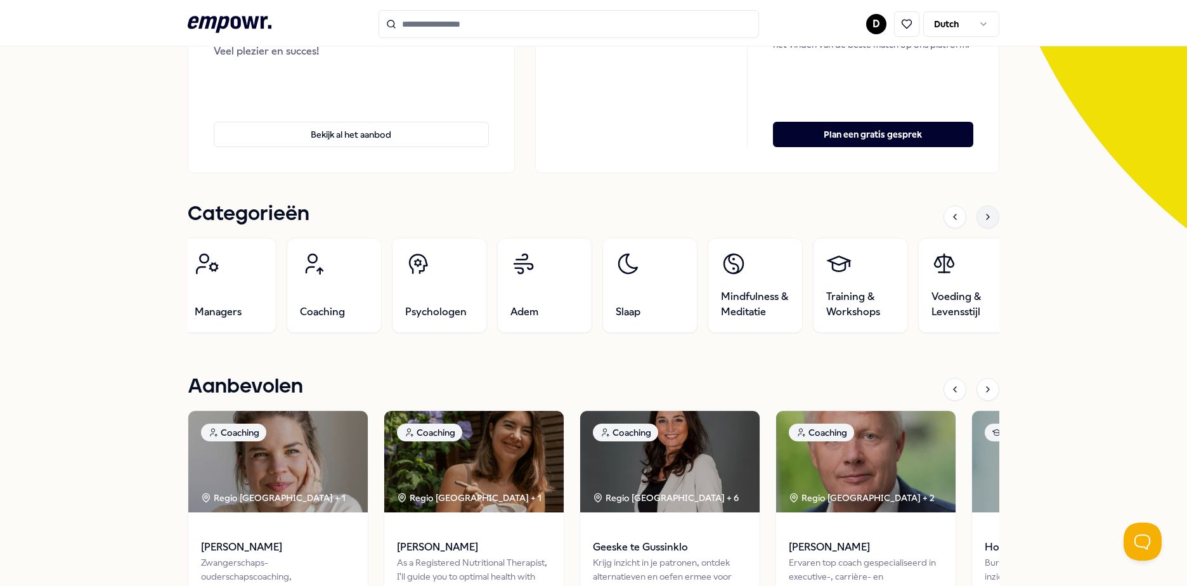
click at [986, 214] on icon at bounding box center [988, 217] width 10 height 10
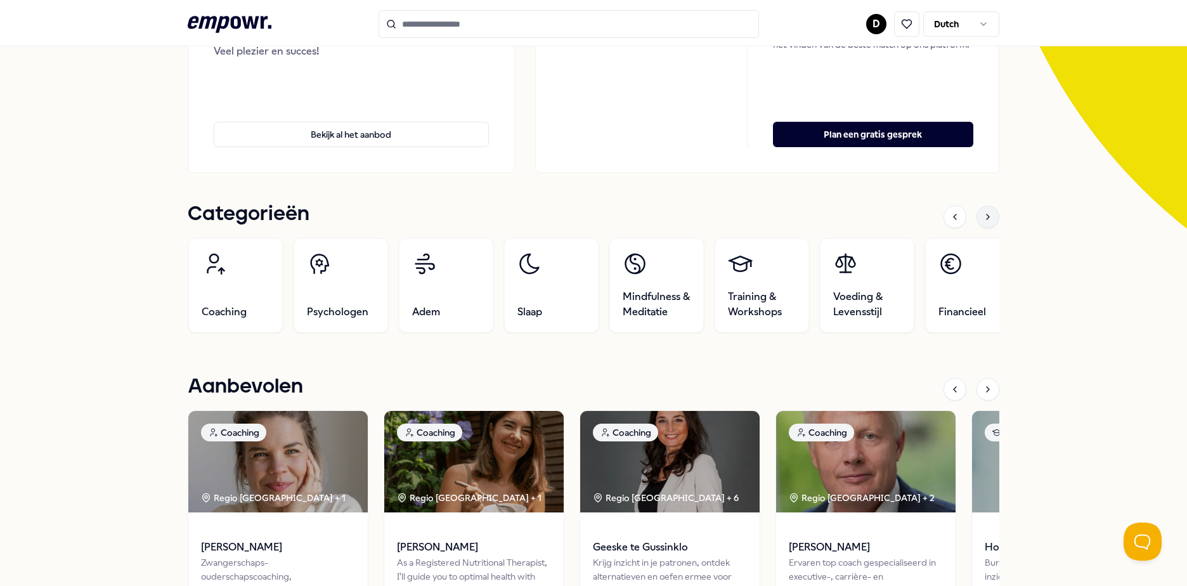
click at [986, 214] on icon at bounding box center [988, 217] width 10 height 10
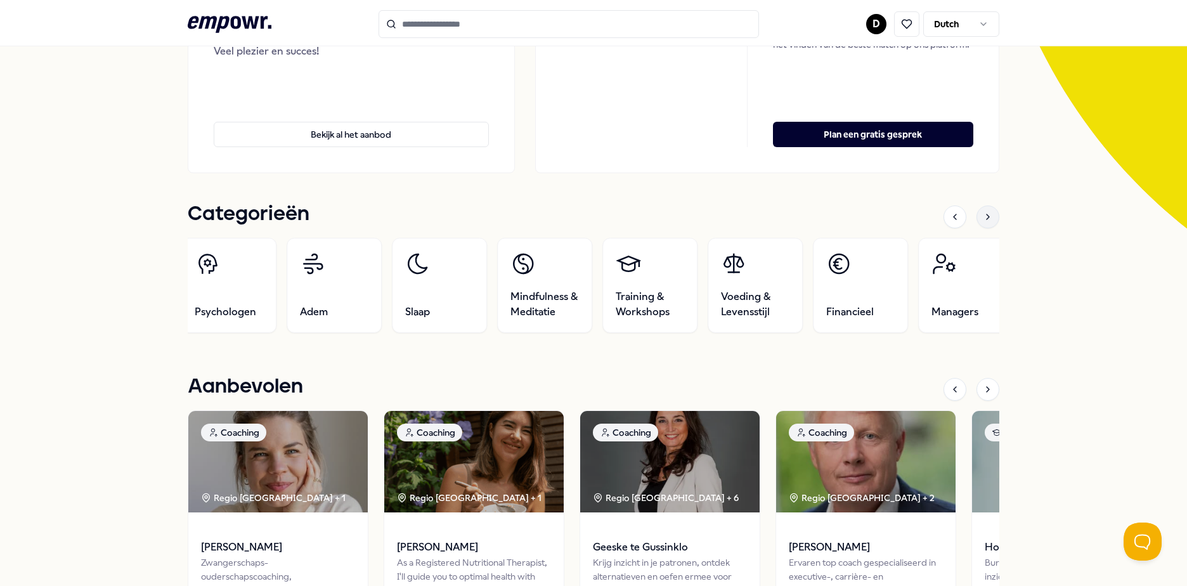
click at [986, 214] on icon at bounding box center [988, 217] width 10 height 10
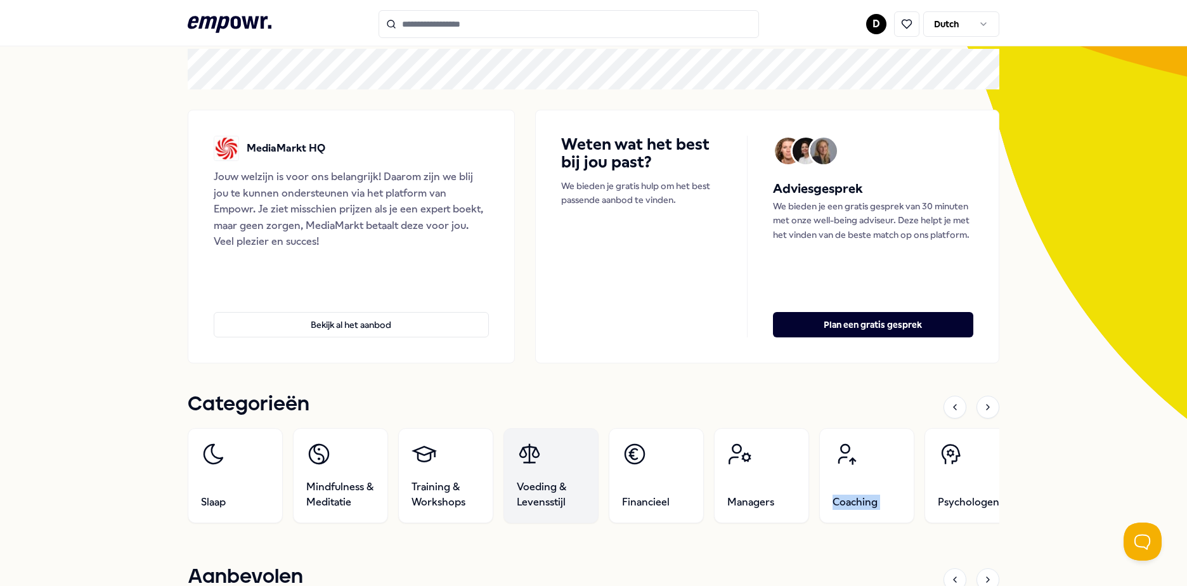
scroll to position [0, 0]
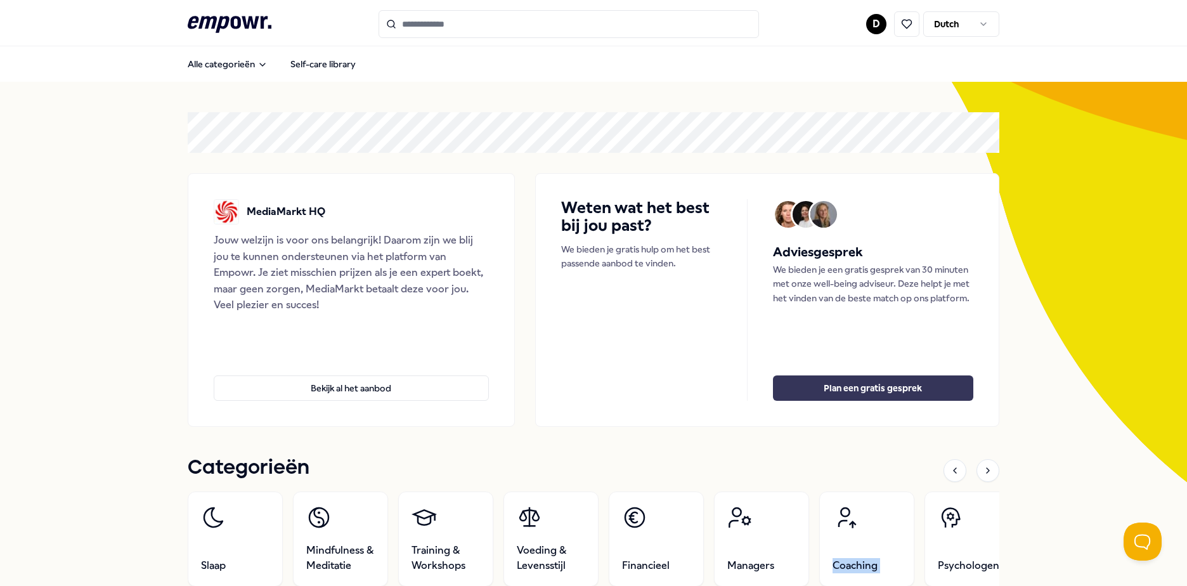
click at [915, 394] on button "Plan een gratis gesprek" at bounding box center [873, 387] width 200 height 25
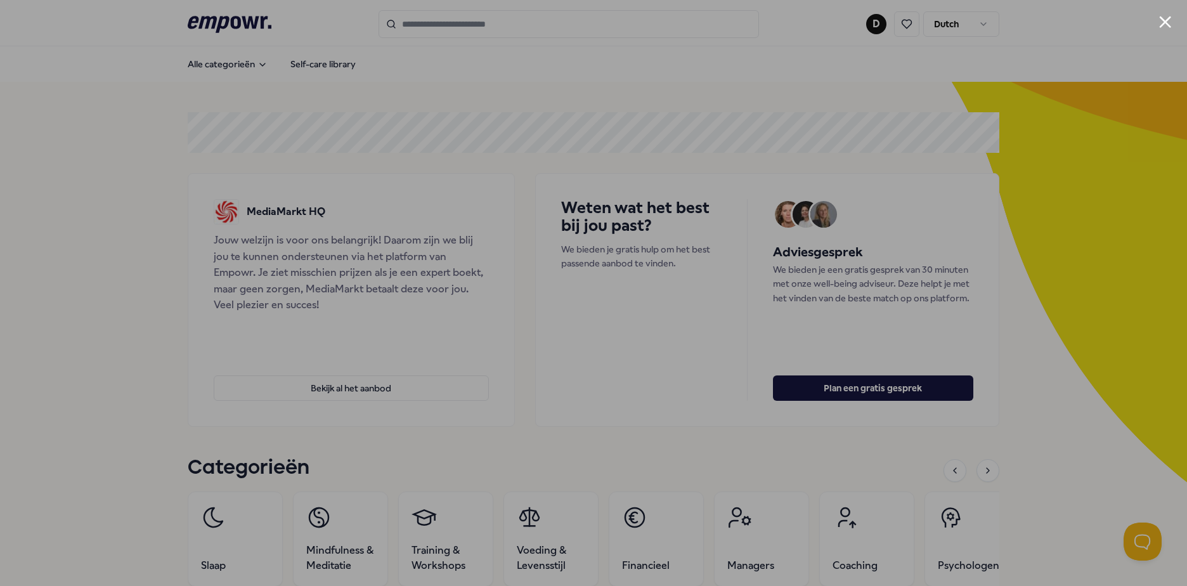
click at [1177, 21] on div at bounding box center [593, 293] width 1187 height 586
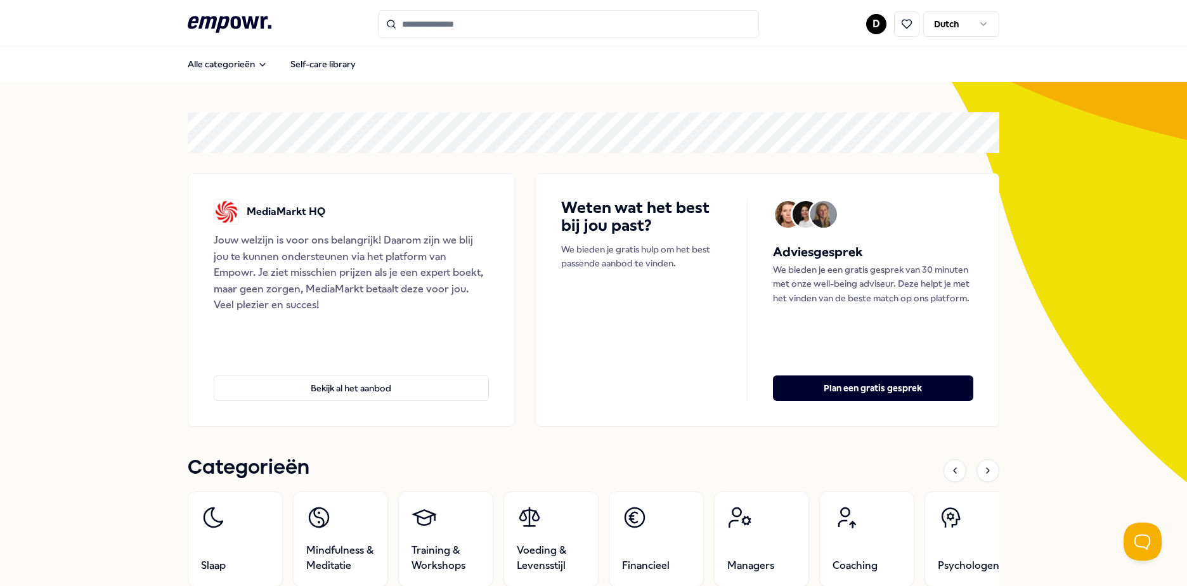
drag, startPoint x: 1111, startPoint y: 0, endPoint x: 552, endPoint y: 63, distance: 562.0
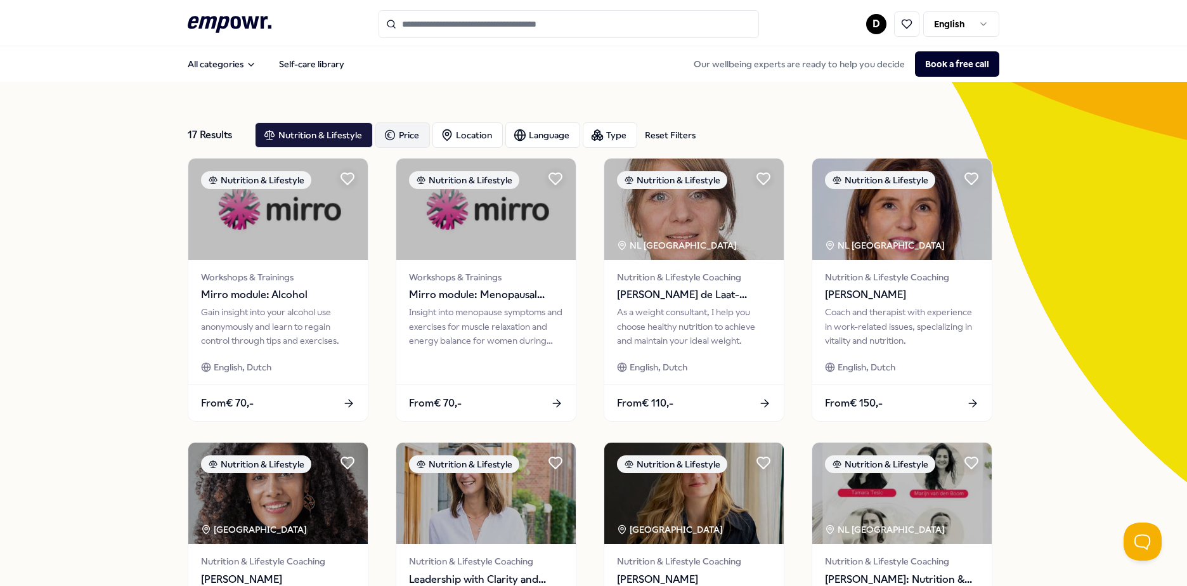
click at [384, 132] on icon "button" at bounding box center [390, 134] width 13 height 15
click at [138, 95] on div "17 Results Reset Filters Nutrition & Lifestyle Price Location Language Type Res…" at bounding box center [593, 577] width 1187 height 990
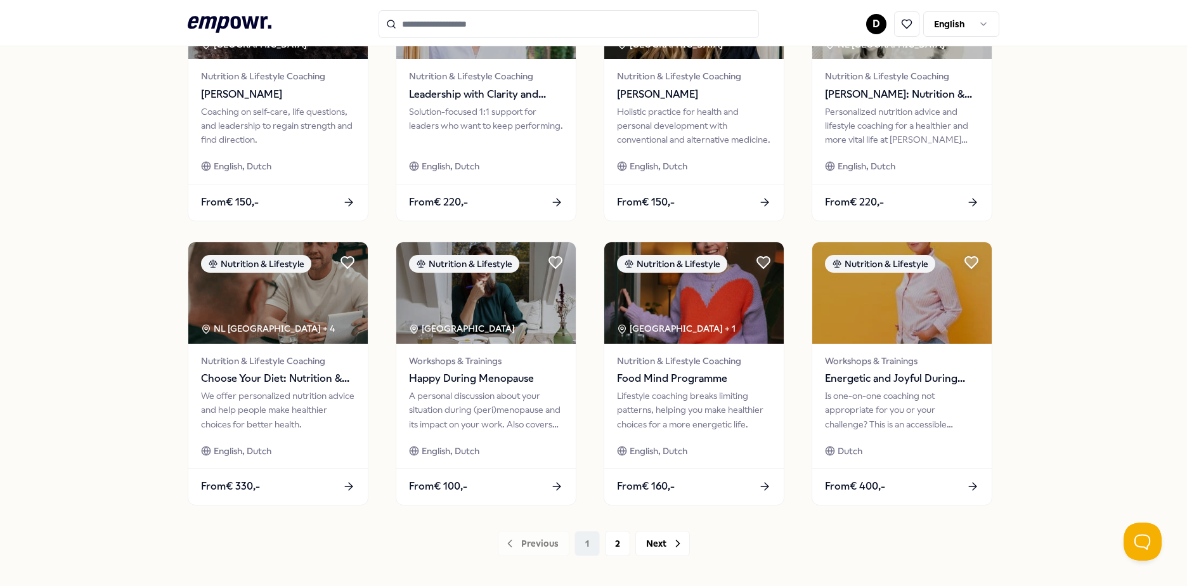
scroll to position [507, 0]
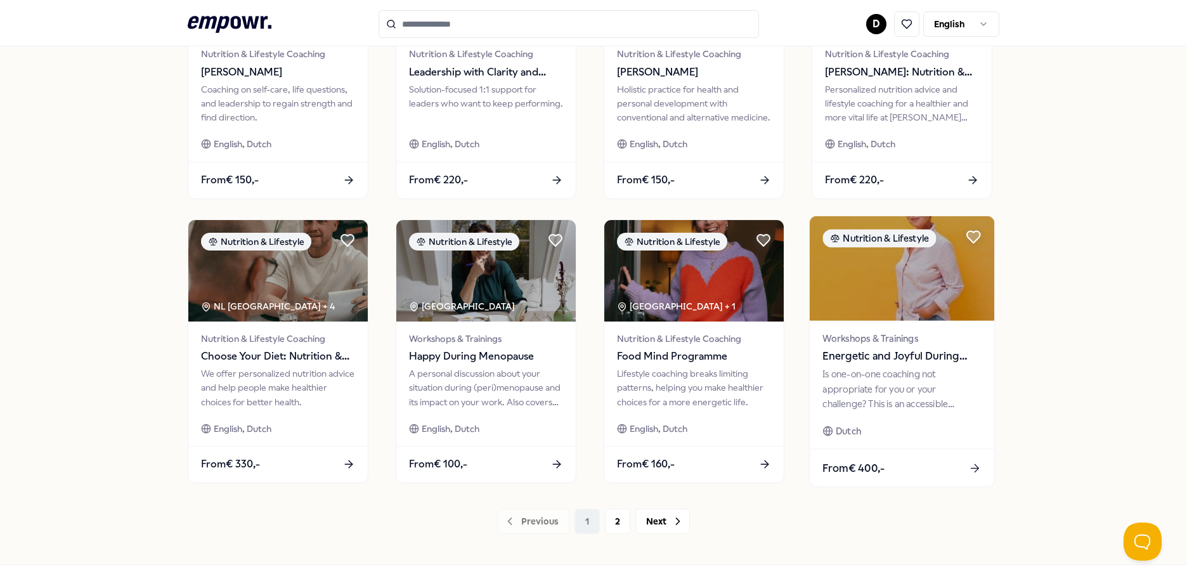
click at [943, 459] on div "From € 400,-" at bounding box center [902, 467] width 184 height 37
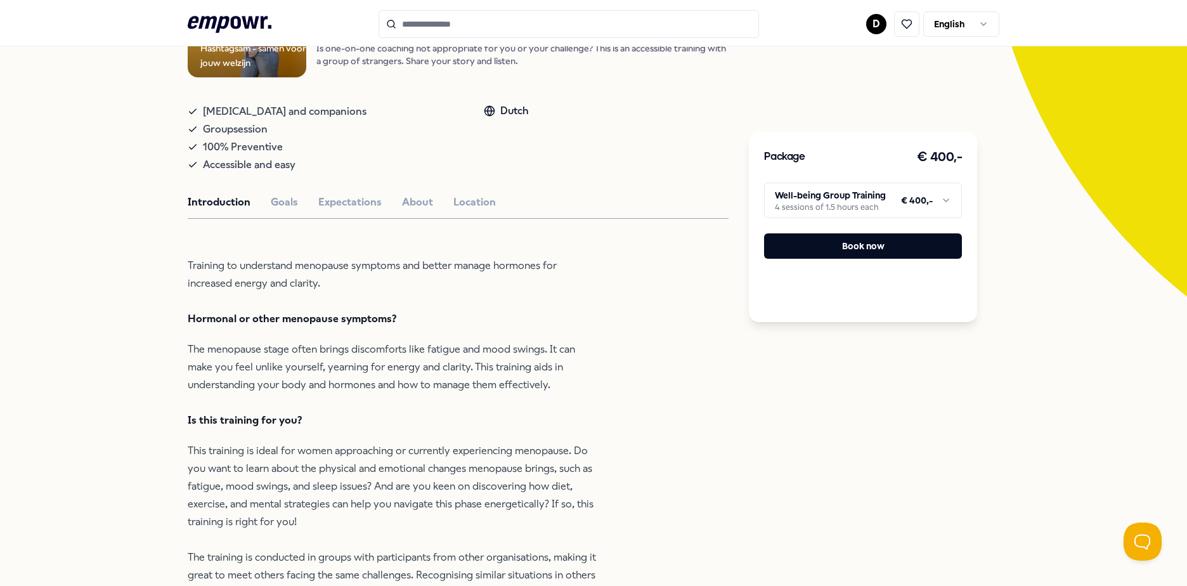
scroll to position [209, 0]
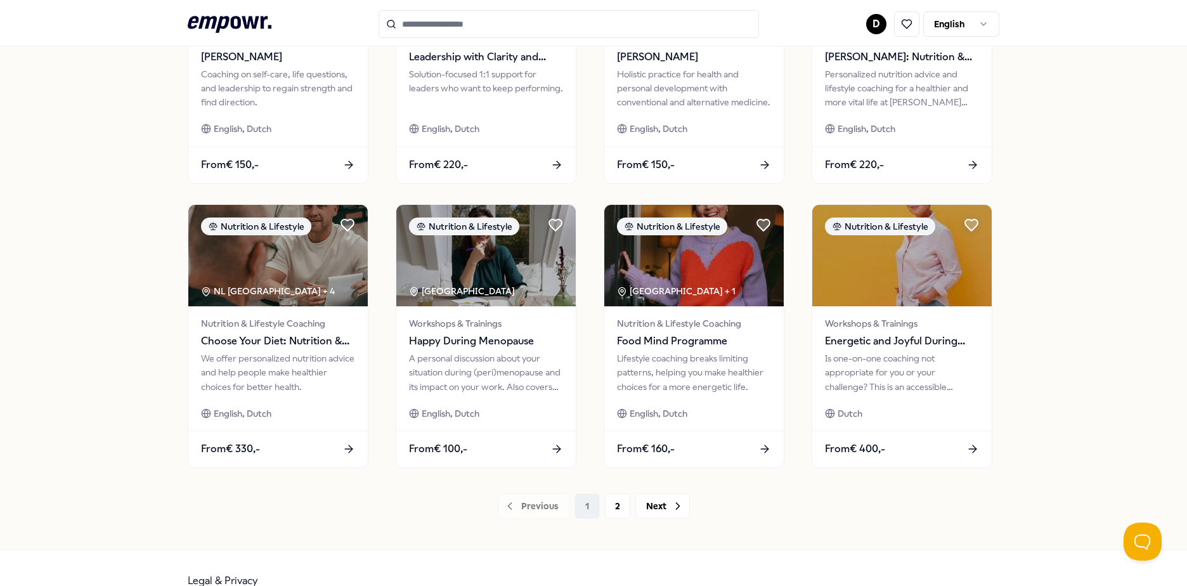
scroll to position [526, 0]
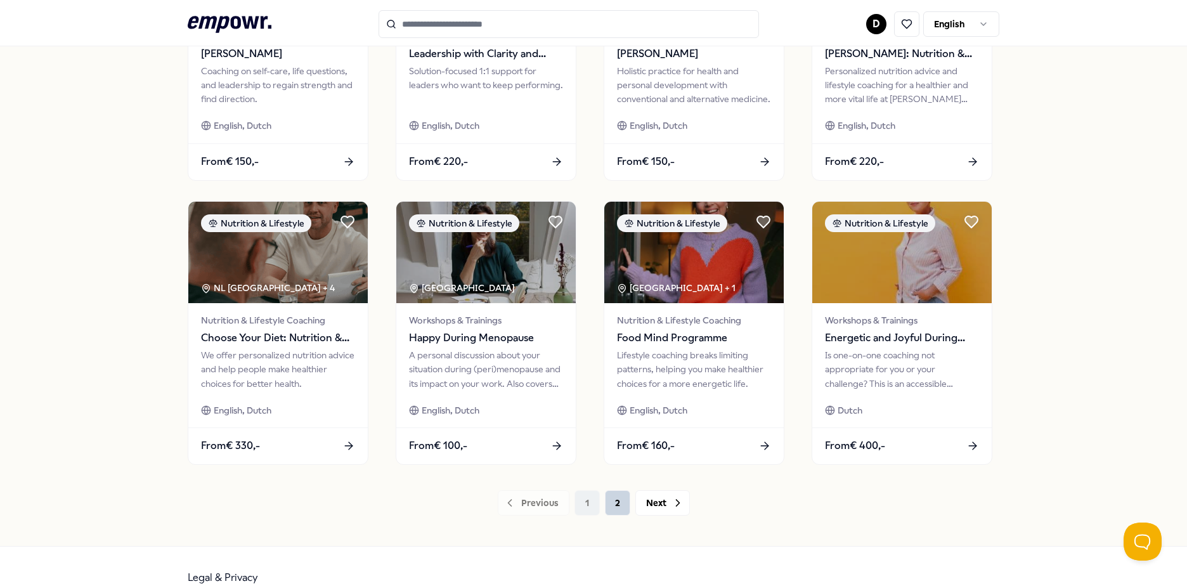
click at [617, 505] on button "2" at bounding box center [617, 502] width 25 height 25
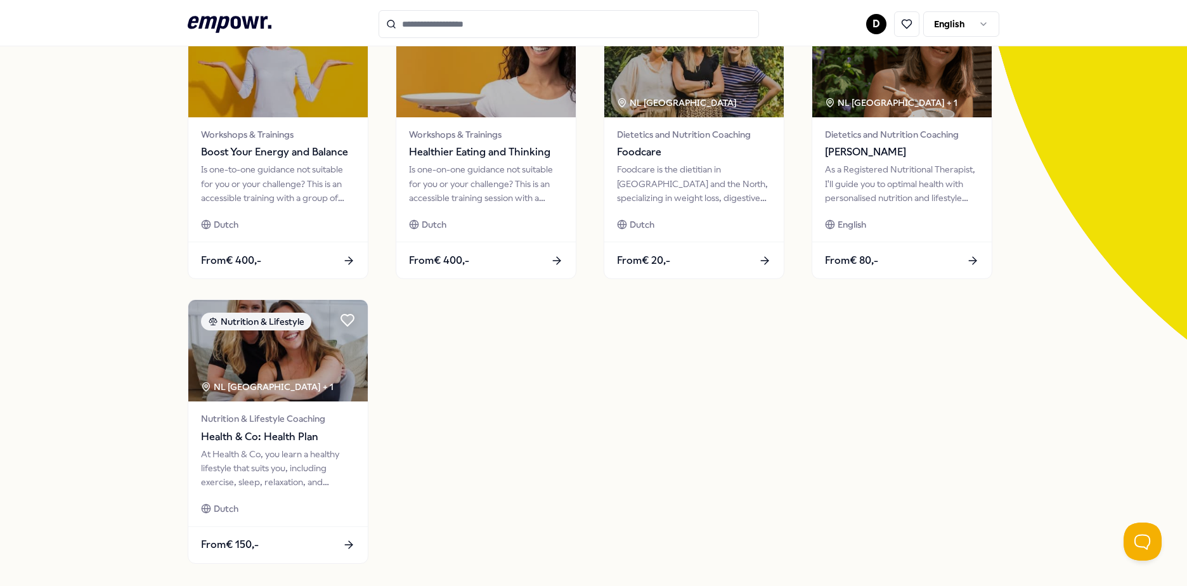
scroll to position [190, 0]
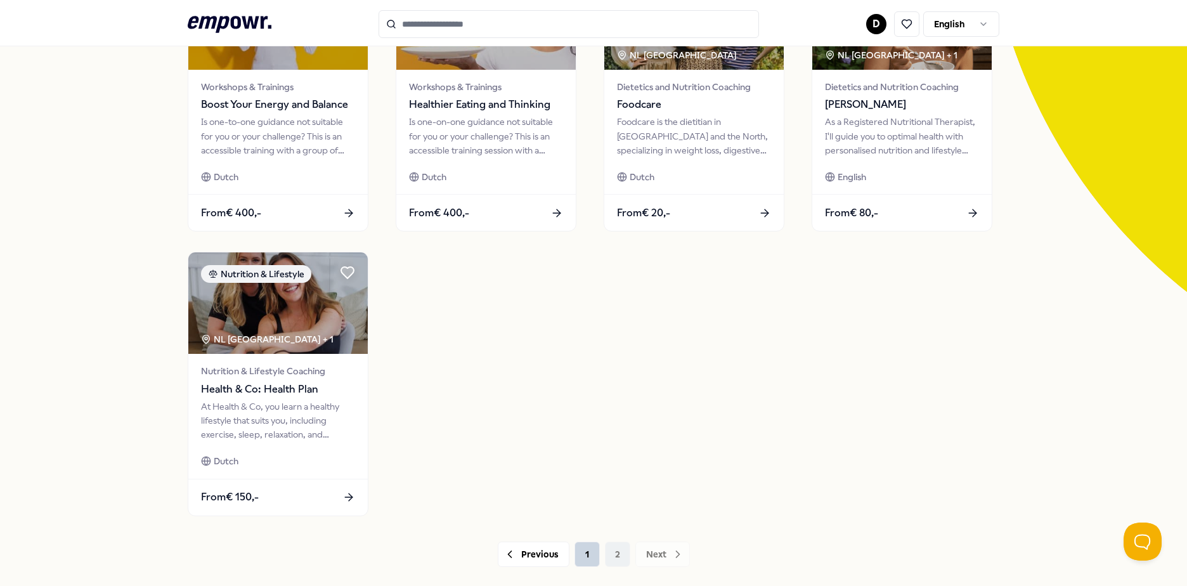
click at [581, 548] on button "1" at bounding box center [586, 553] width 25 height 25
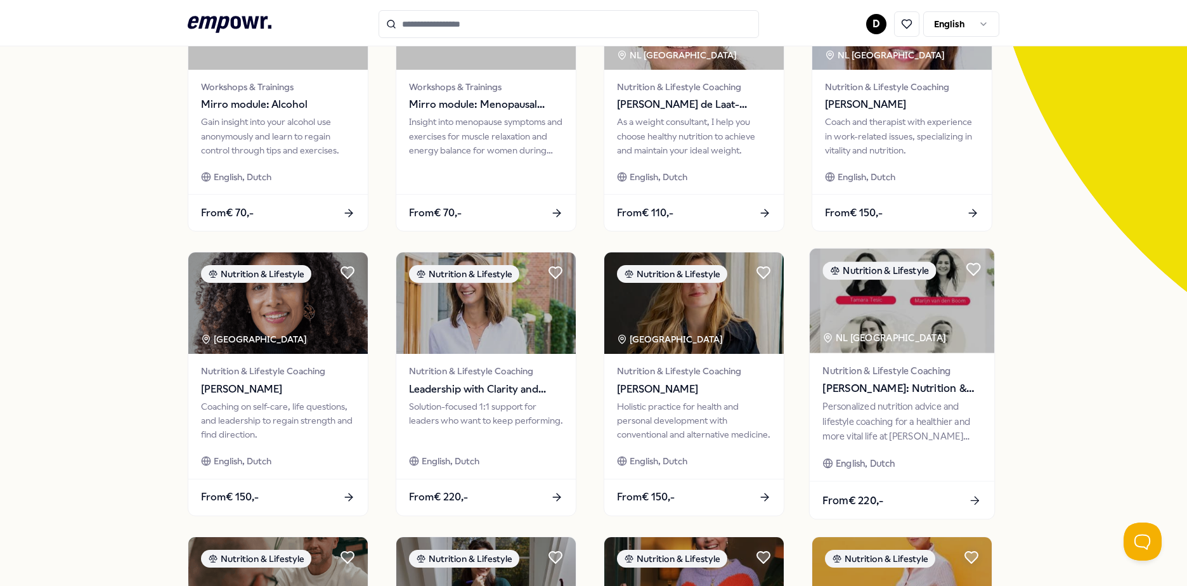
click at [926, 447] on div "Nutrition & Lifestyle Coaching Profitt: Nutrition & Dietetics Personalized nutr…" at bounding box center [902, 417] width 184 height 128
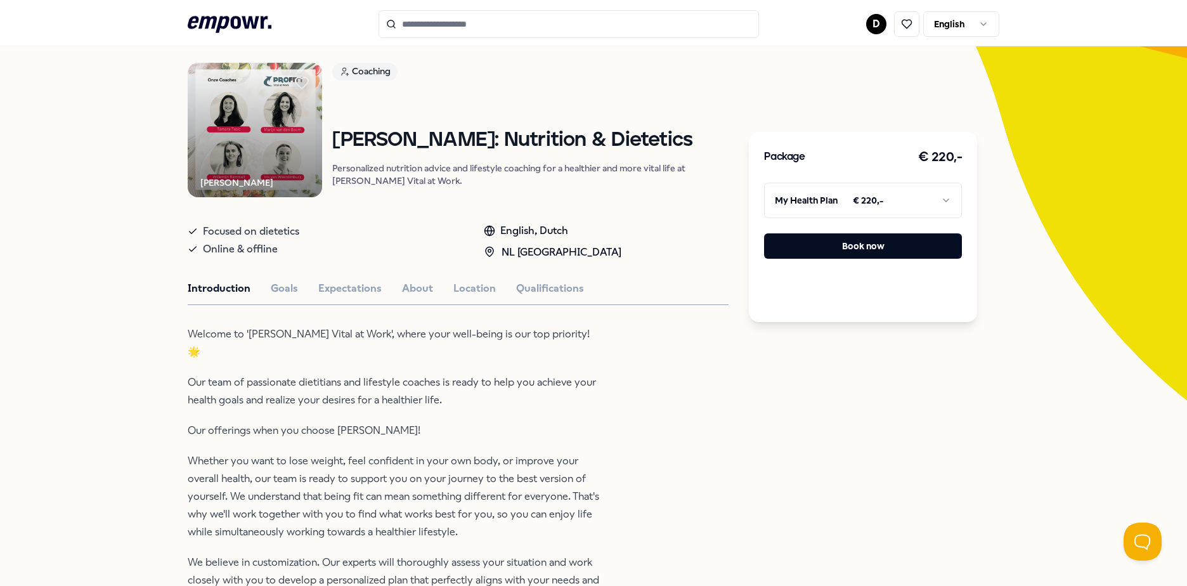
click at [857, 208] on html ".empowr-logo_svg__cls-1{fill:#03032f} D English All categories Self-care librar…" at bounding box center [593, 293] width 1187 height 586
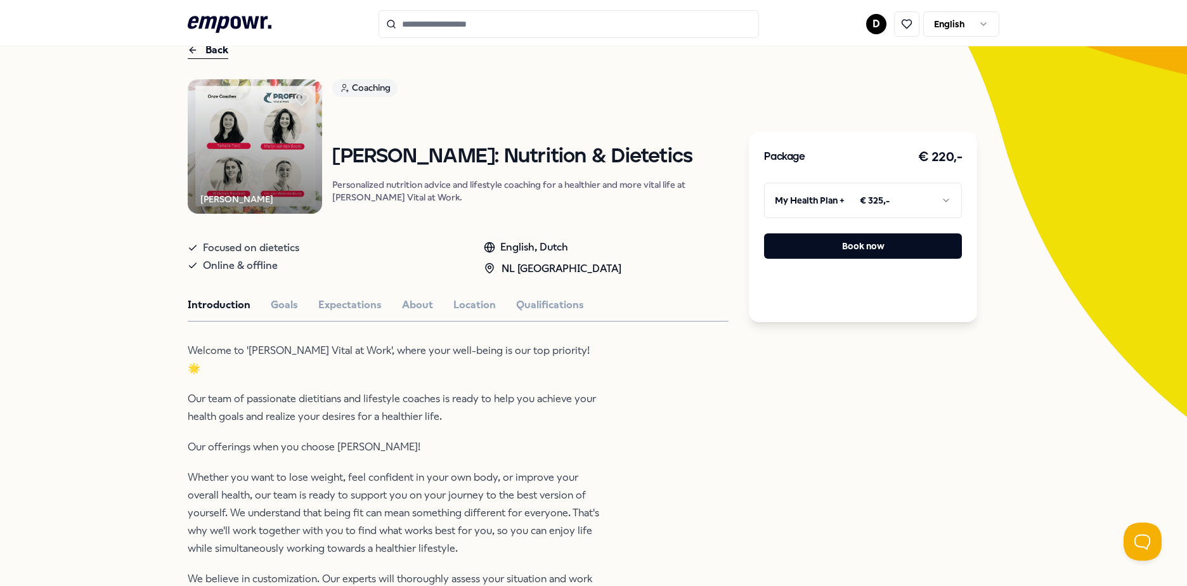
scroll to position [0, 0]
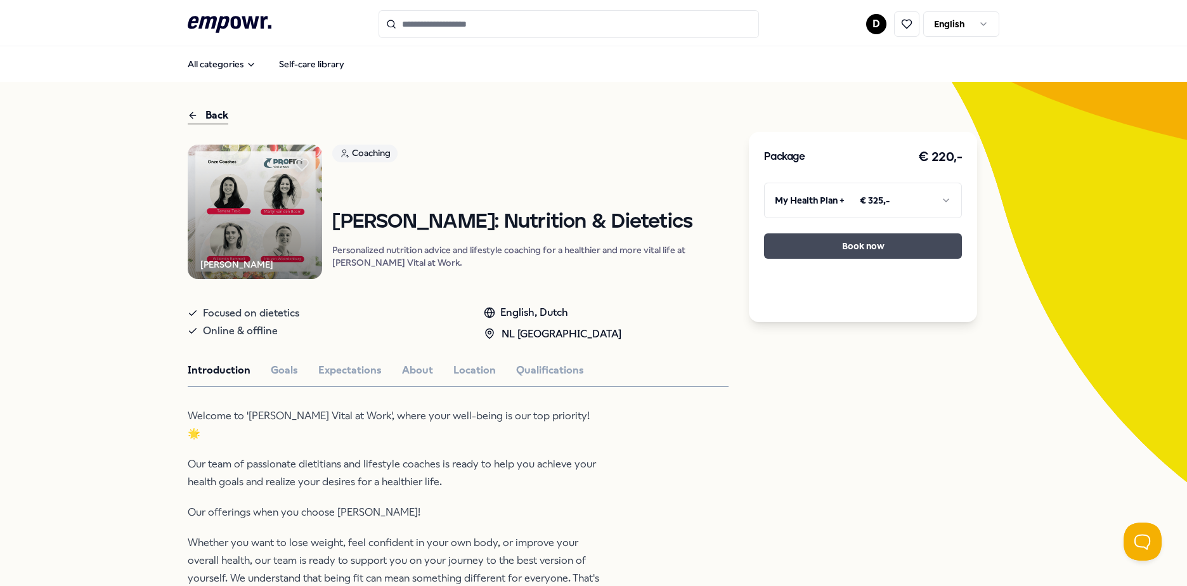
click at [848, 242] on button "Book now" at bounding box center [863, 245] width 198 height 25
click at [935, 200] on html ".empowr-logo_svg__cls-1{fill:#03032f} D English All categories Self-care librar…" at bounding box center [593, 293] width 1187 height 586
click at [849, 252] on button "Book now" at bounding box center [863, 245] width 198 height 25
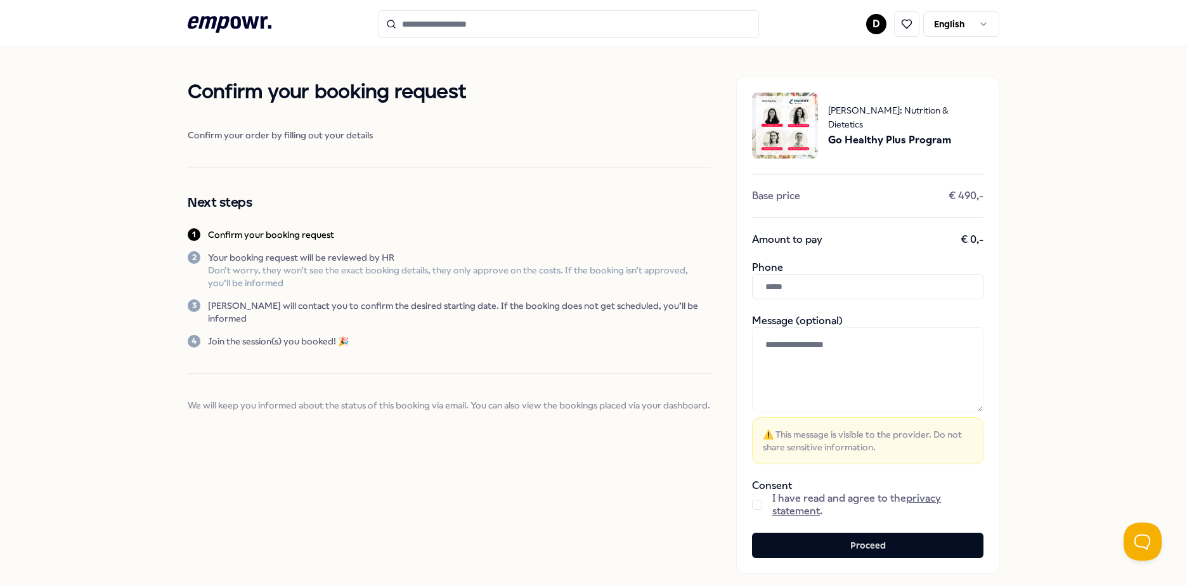
click at [370, 444] on div "Confirm your booking request Confirm your order by filling out your details Nex…" at bounding box center [449, 325] width 523 height 497
click at [898, 281] on input "text" at bounding box center [867, 286] width 231 height 25
click at [740, 373] on div "Profitt: Nutrition & Dietetics Go Healthy Plus Program Base price € 490,- Amoun…" at bounding box center [867, 325] width 263 height 497
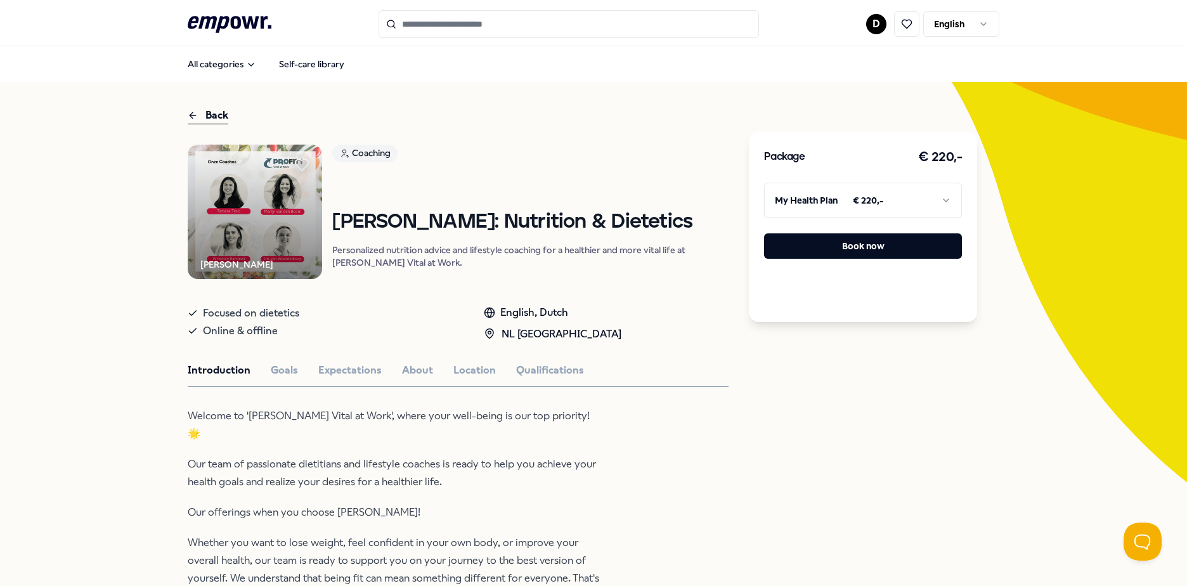
click at [862, 190] on html ".empowr-logo_svg__cls-1{fill:#03032f} D English All categories Self-care librar…" at bounding box center [593, 293] width 1187 height 586
click at [326, 378] on button "Expectations" at bounding box center [349, 370] width 63 height 16
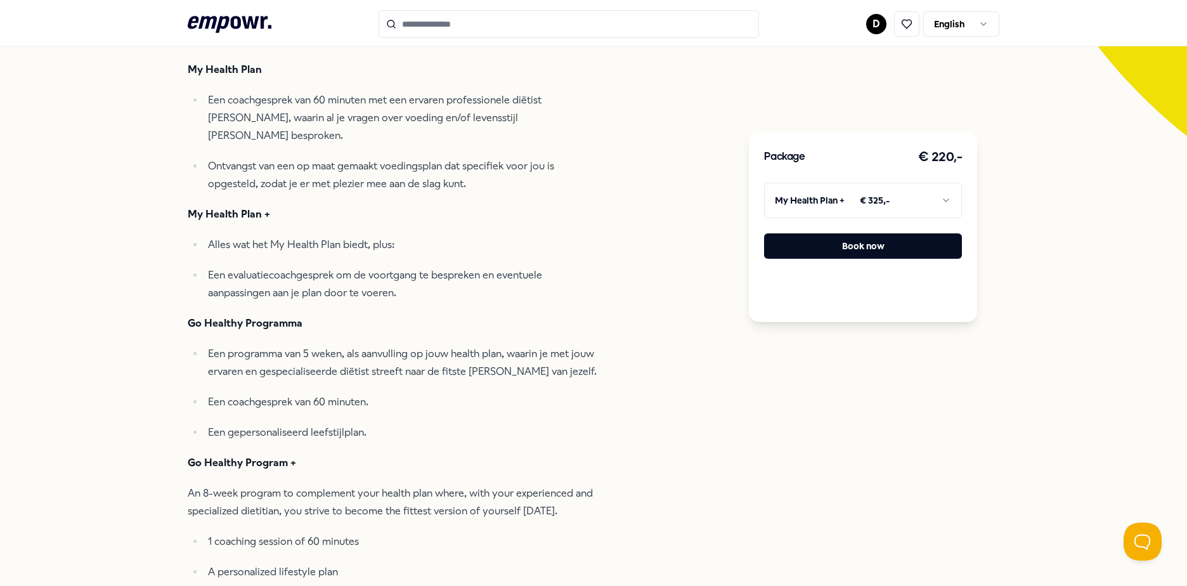
scroll to position [317, 0]
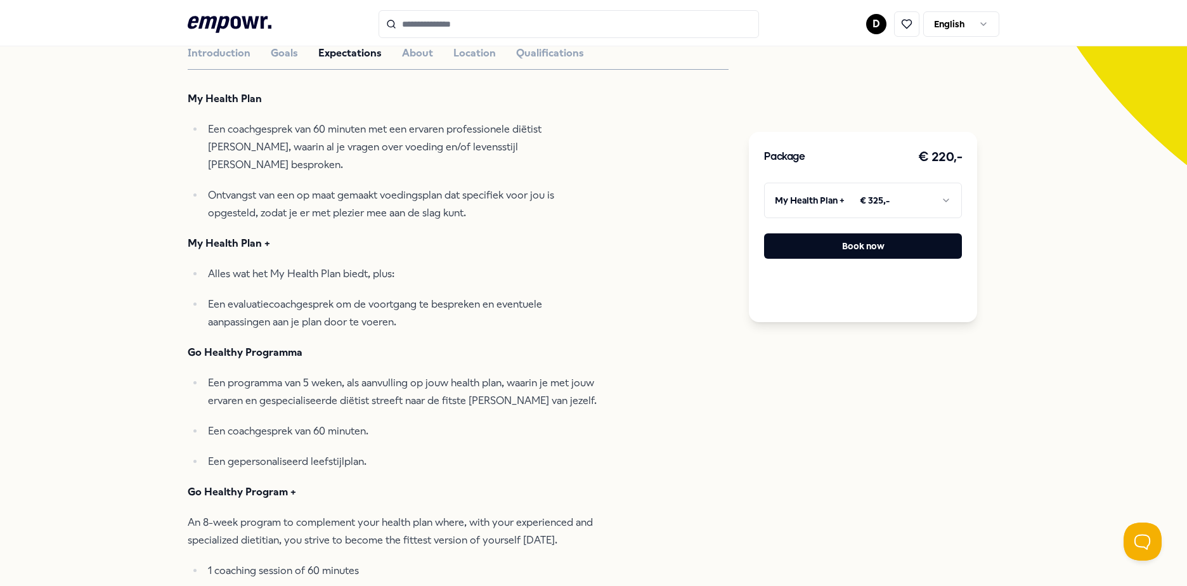
click at [839, 199] on html ".empowr-logo_svg__cls-1{fill:#03032f} D English All categories Self-care librar…" at bounding box center [593, 293] width 1187 height 586
click at [866, 243] on button "Book now" at bounding box center [863, 245] width 198 height 25
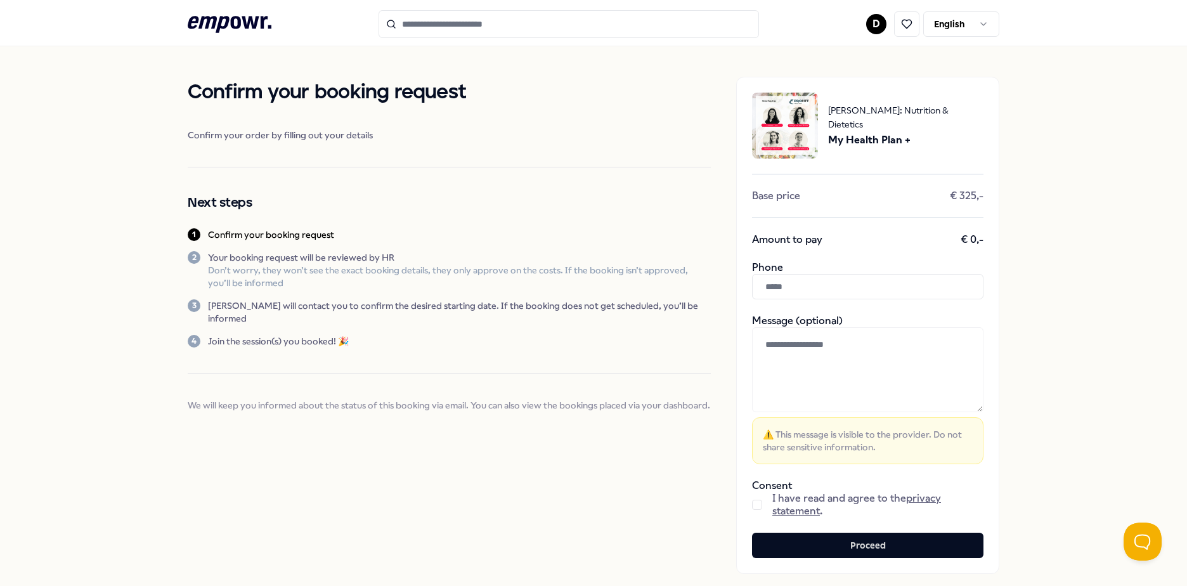
click at [846, 361] on textarea at bounding box center [867, 369] width 231 height 85
click at [854, 293] on input "text" at bounding box center [867, 286] width 231 height 25
click at [582, 292] on div "Confirm your booking request Confirm your order by filling out your details Nex…" at bounding box center [449, 244] width 523 height 335
click at [754, 503] on button "button" at bounding box center [757, 505] width 10 height 10
click at [863, 536] on button "Proceed" at bounding box center [867, 545] width 231 height 25
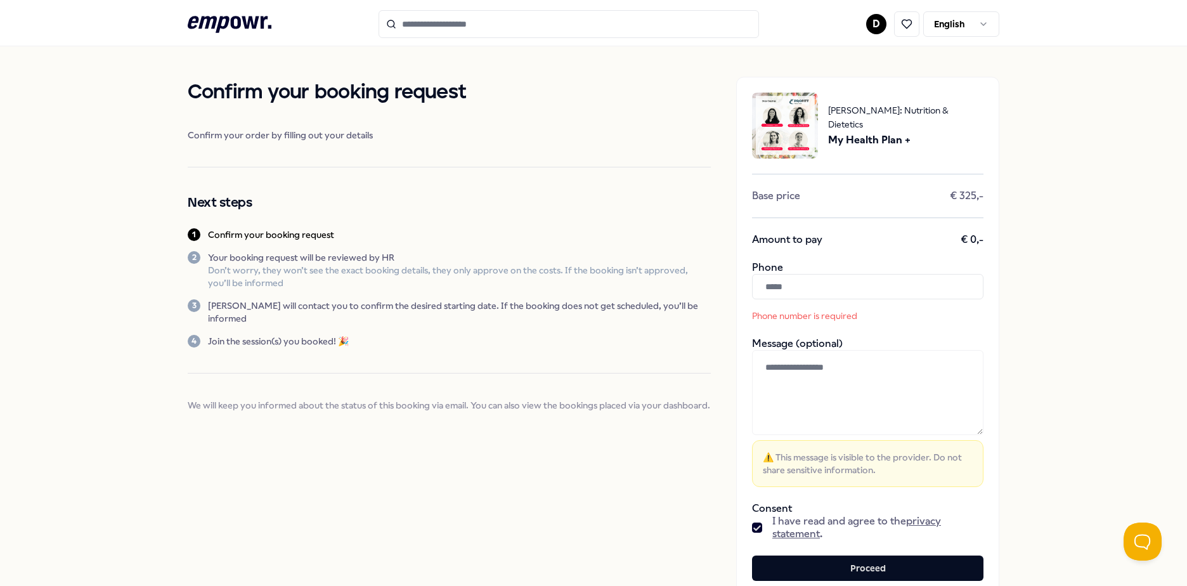
click at [794, 279] on input "text" at bounding box center [867, 286] width 231 height 25
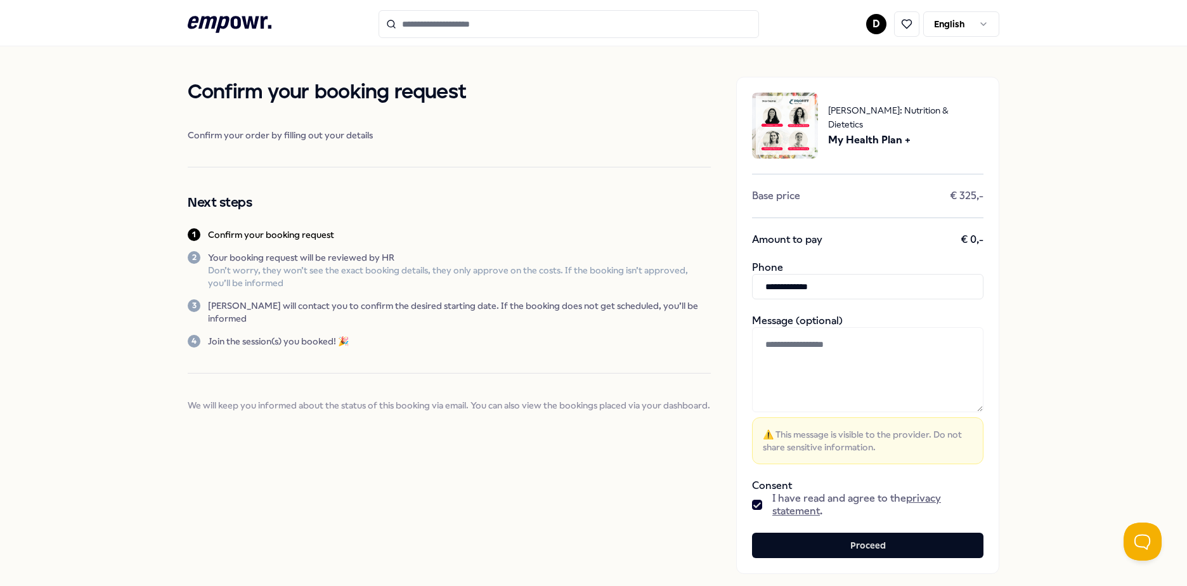
type input "**********"
click at [885, 531] on div "**********" at bounding box center [867, 325] width 263 height 497
click at [883, 535] on button "Proceed" at bounding box center [867, 545] width 231 height 25
